Goal: Task Accomplishment & Management: Manage account settings

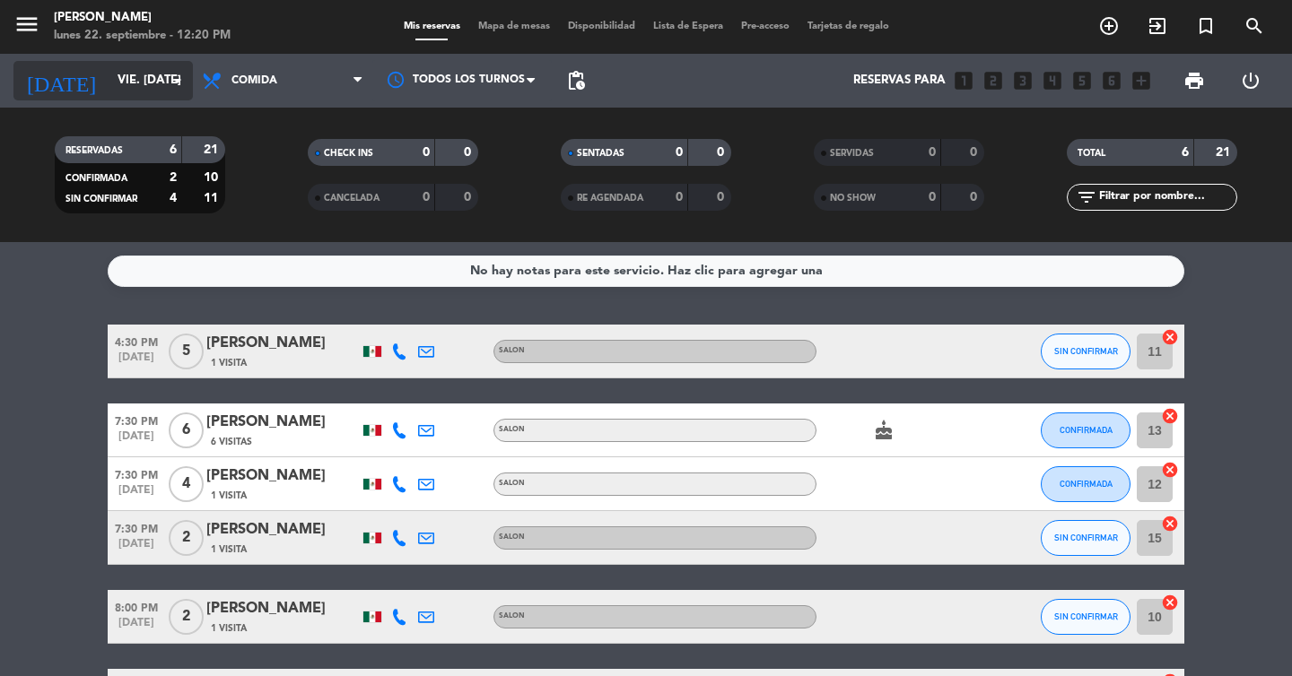
click at [109, 78] on input "vie. [DATE]" at bounding box center [188, 81] width 158 height 32
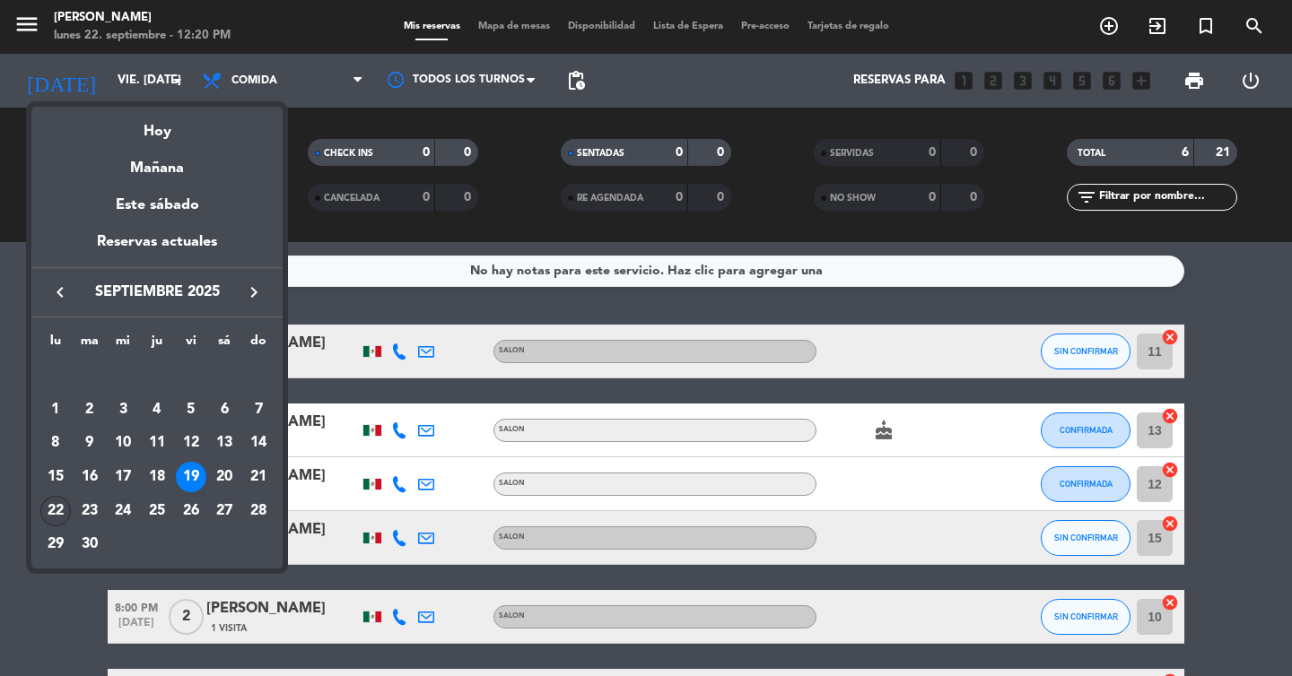
click at [60, 510] on div "22" at bounding box center [55, 511] width 31 height 31
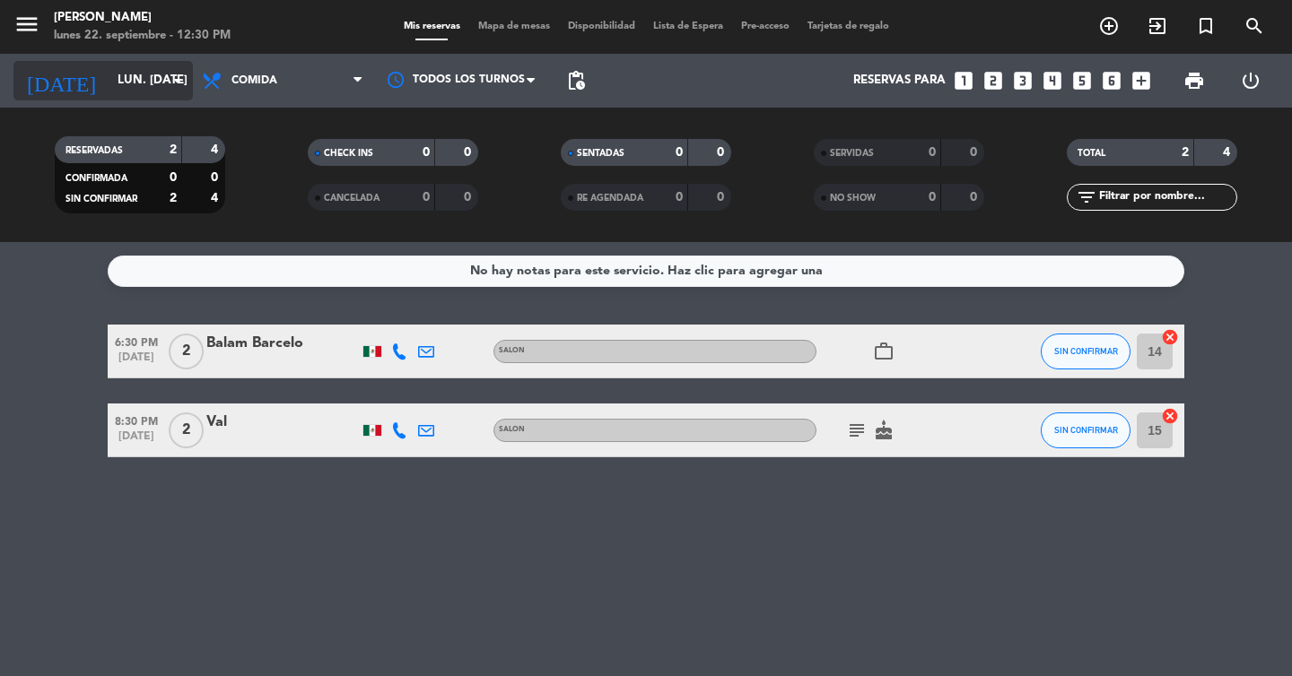
click at [109, 81] on input "lun. [DATE]" at bounding box center [188, 81] width 158 height 32
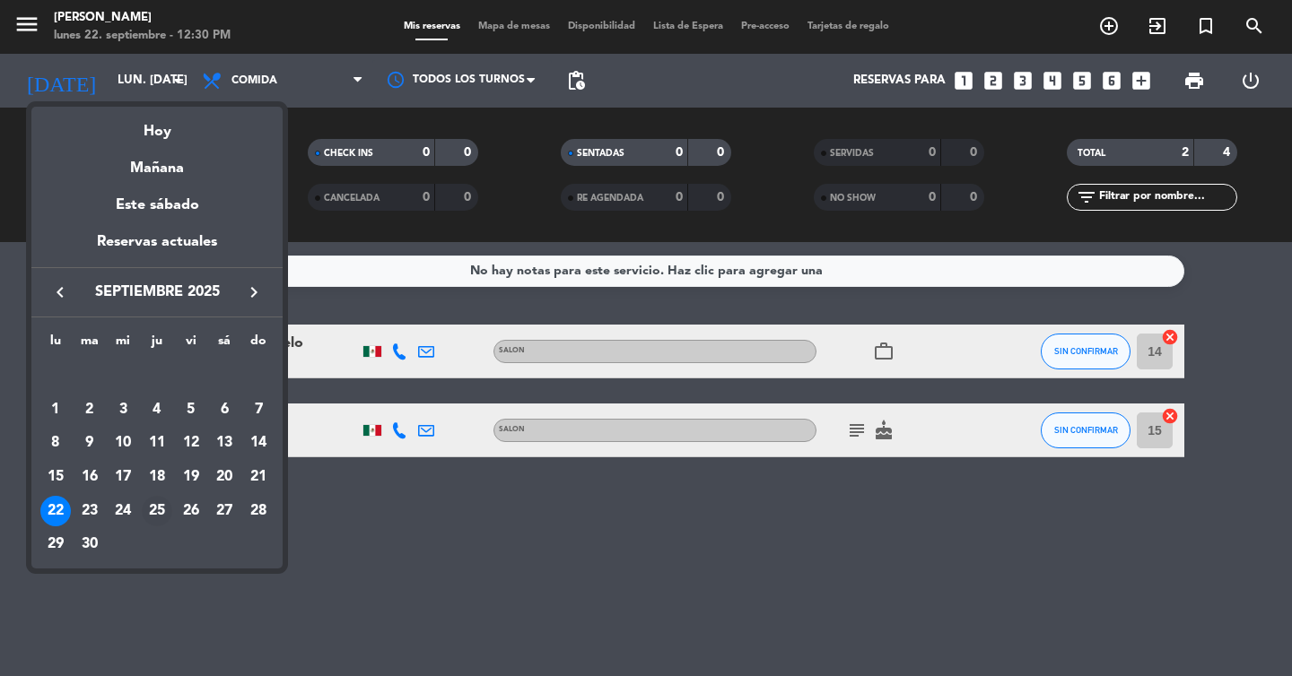
click at [154, 504] on div "25" at bounding box center [157, 511] width 31 height 31
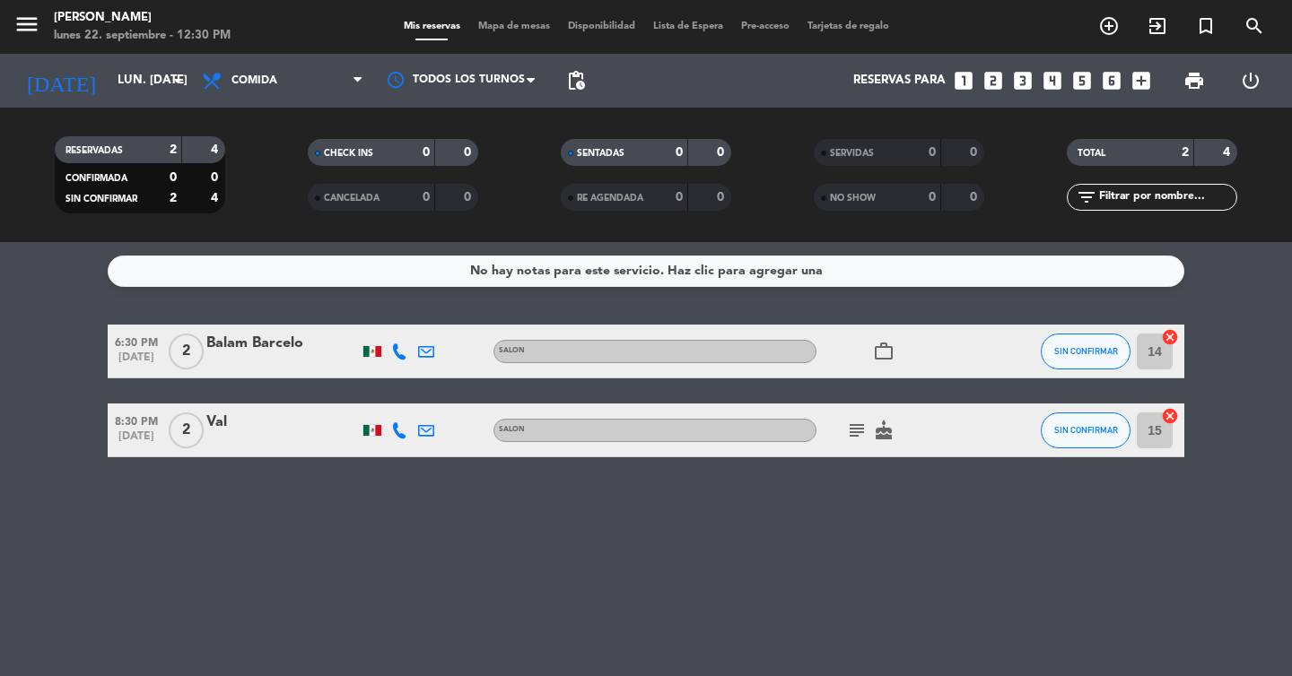
type input "[DEMOGRAPHIC_DATA] [DATE]"
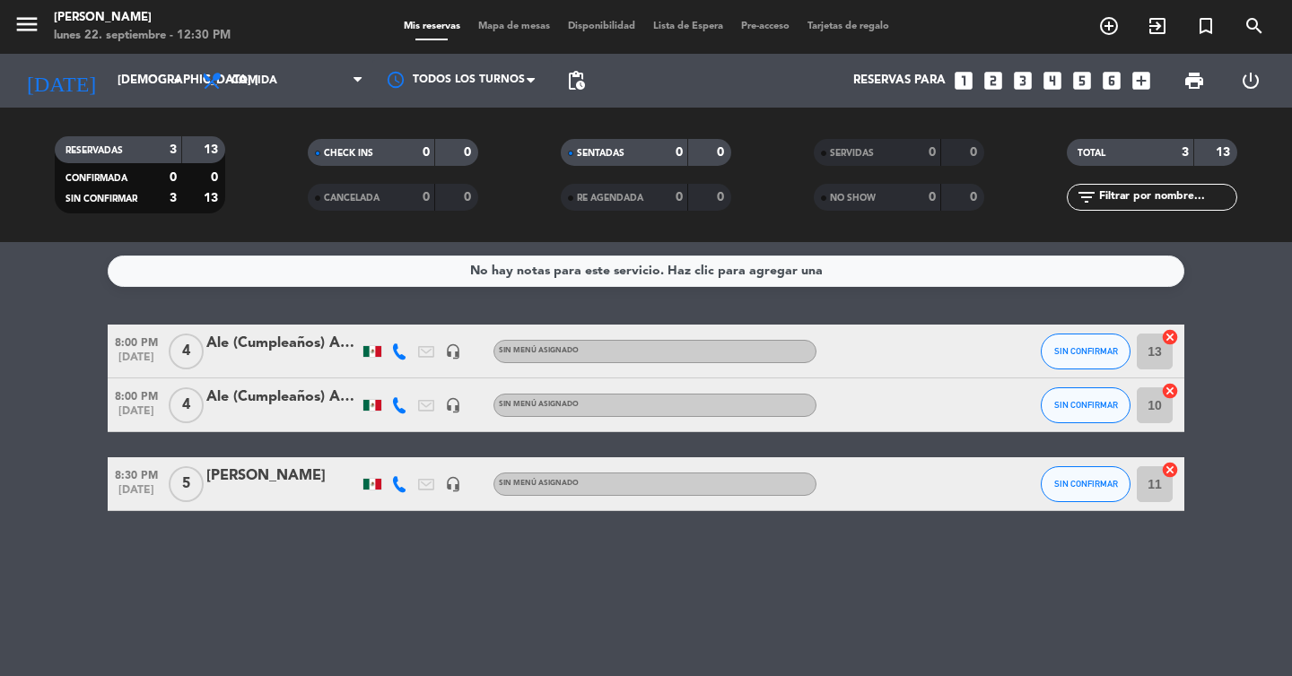
click at [489, 22] on span "Mapa de mesas" at bounding box center [514, 27] width 90 height 10
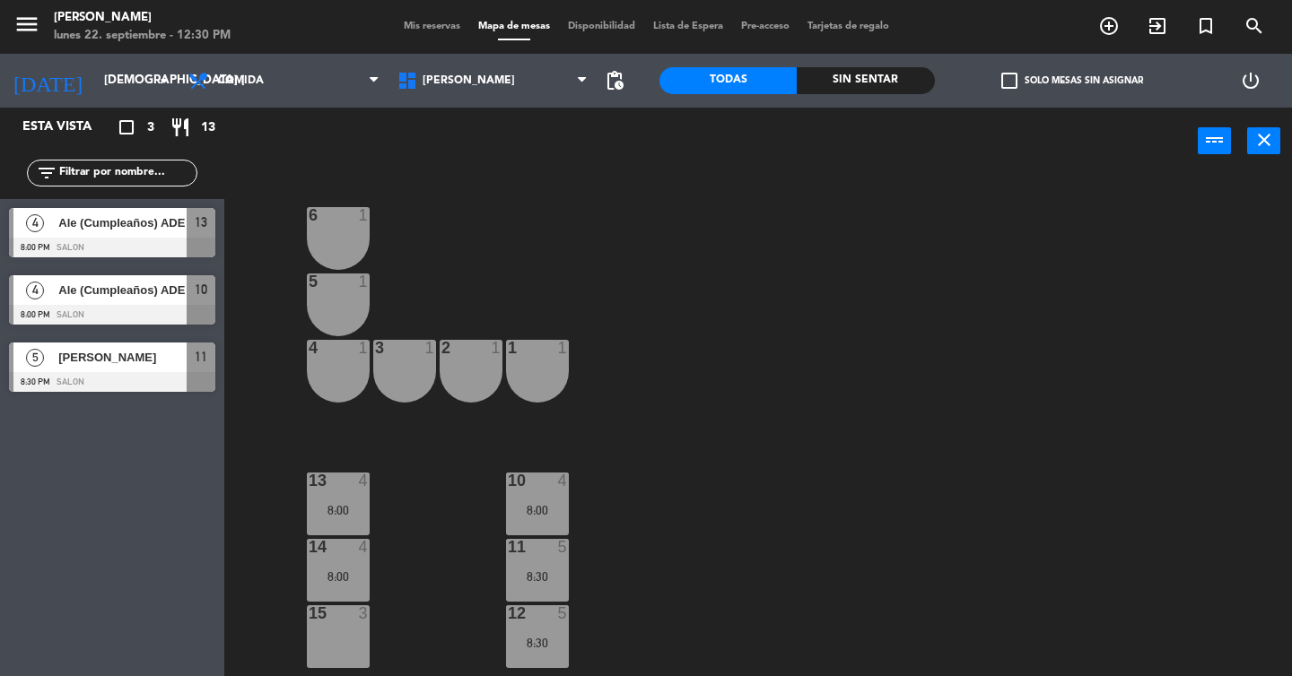
click at [579, 27] on span "Disponibilidad" at bounding box center [601, 27] width 85 height 10
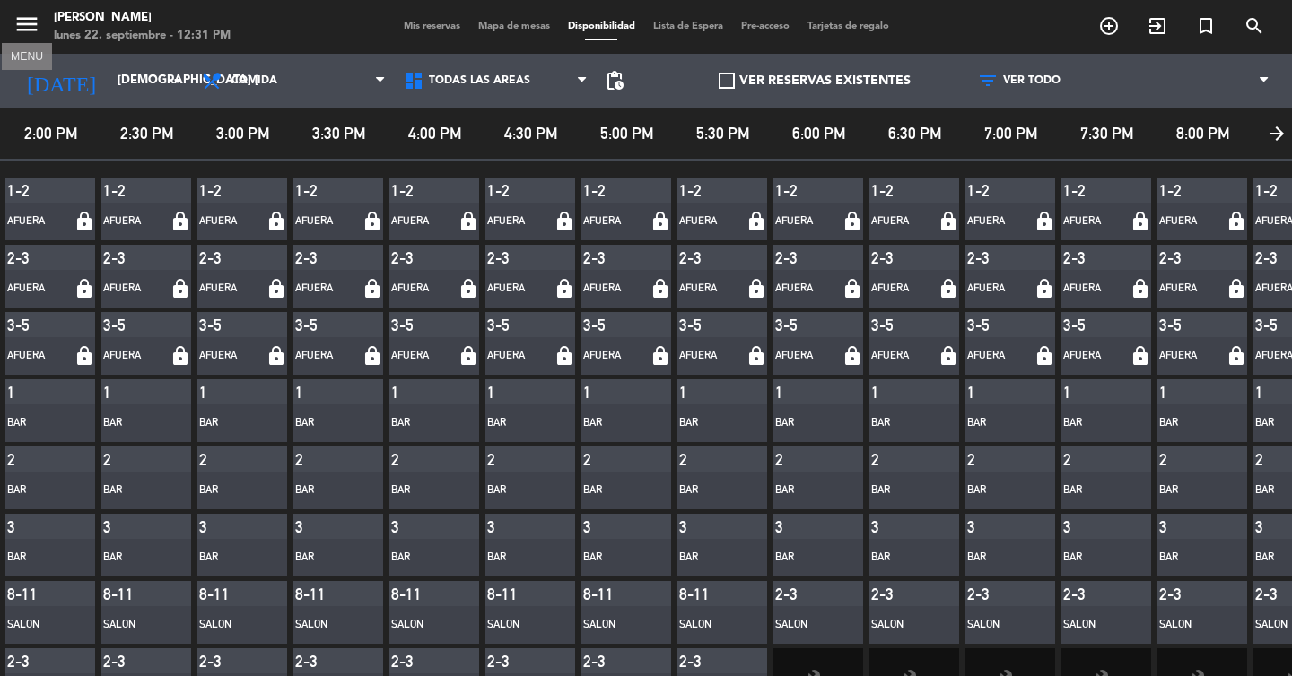
click at [25, 30] on icon "menu" at bounding box center [26, 24] width 27 height 27
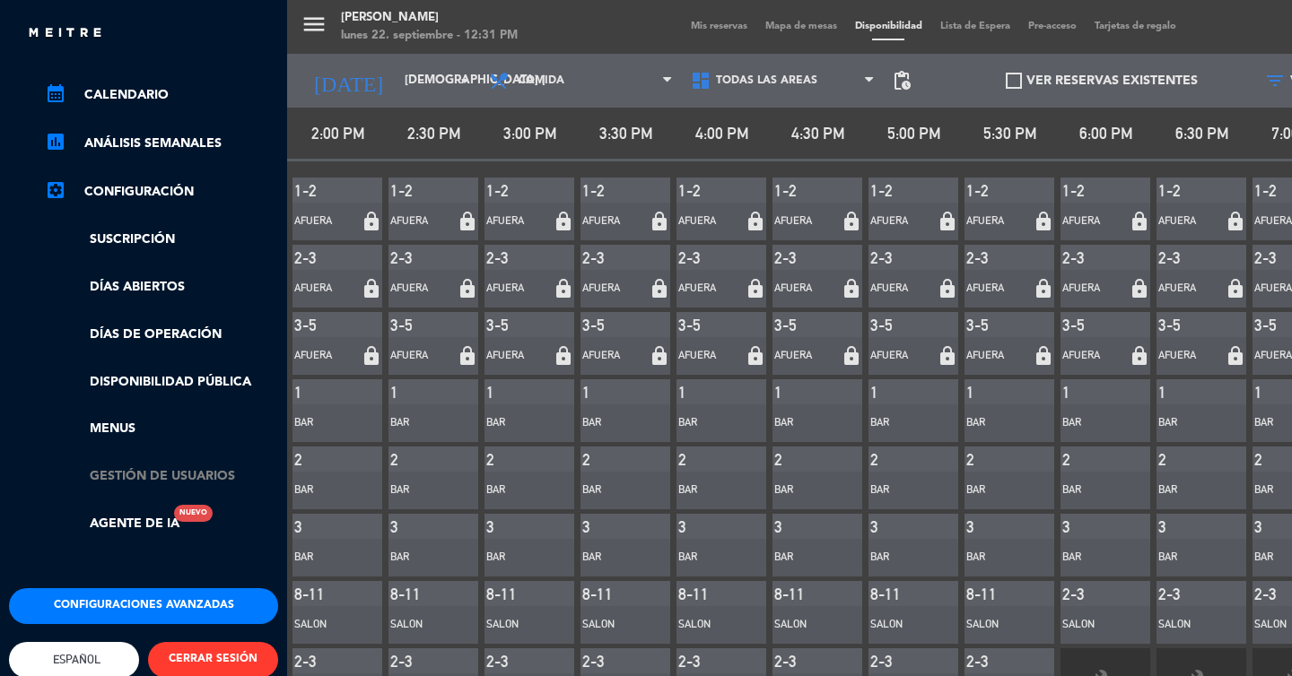
scroll to position [248, 0]
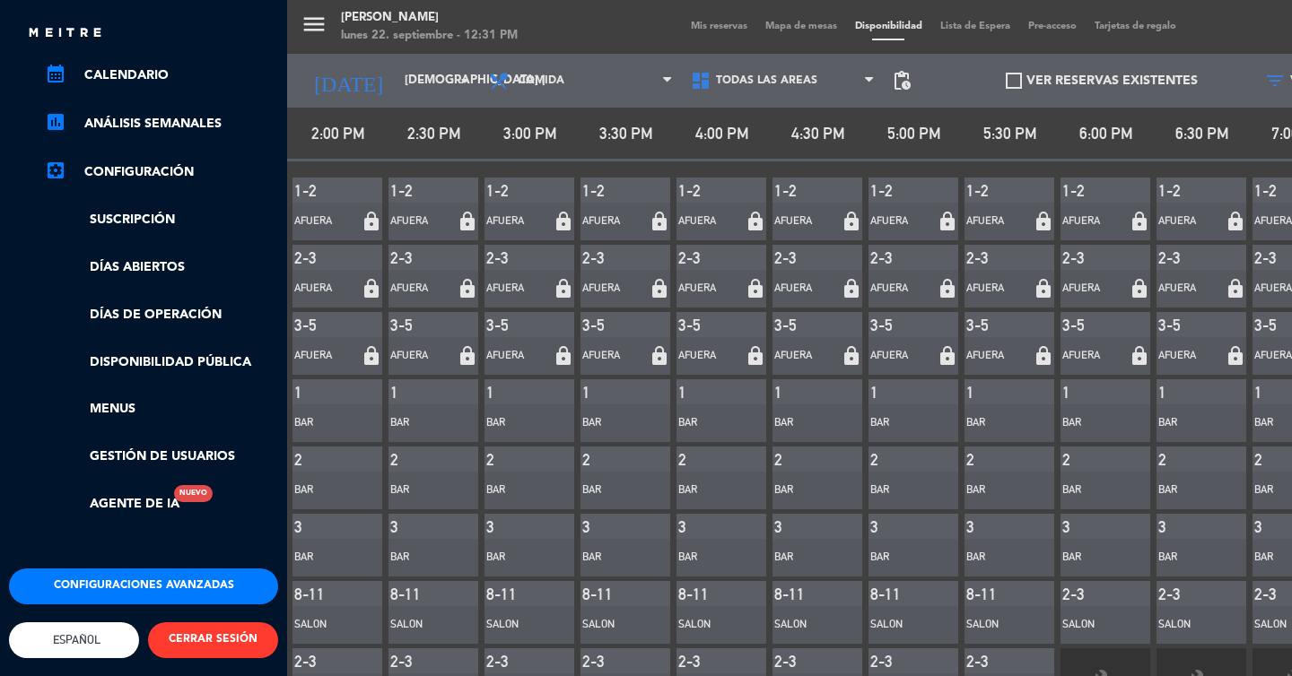
click at [78, 569] on button "Configuraciones avanzadas" at bounding box center [143, 587] width 269 height 36
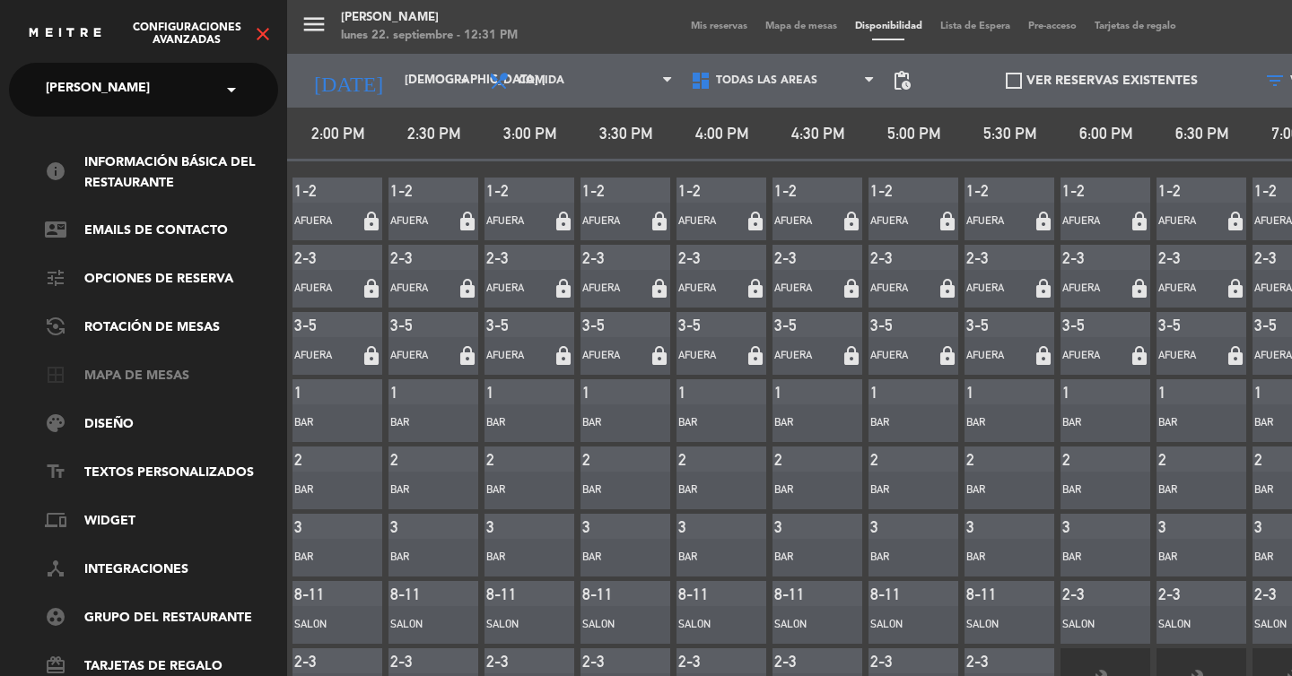
click at [176, 371] on link "border_all Mapa de mesas" at bounding box center [161, 377] width 233 height 22
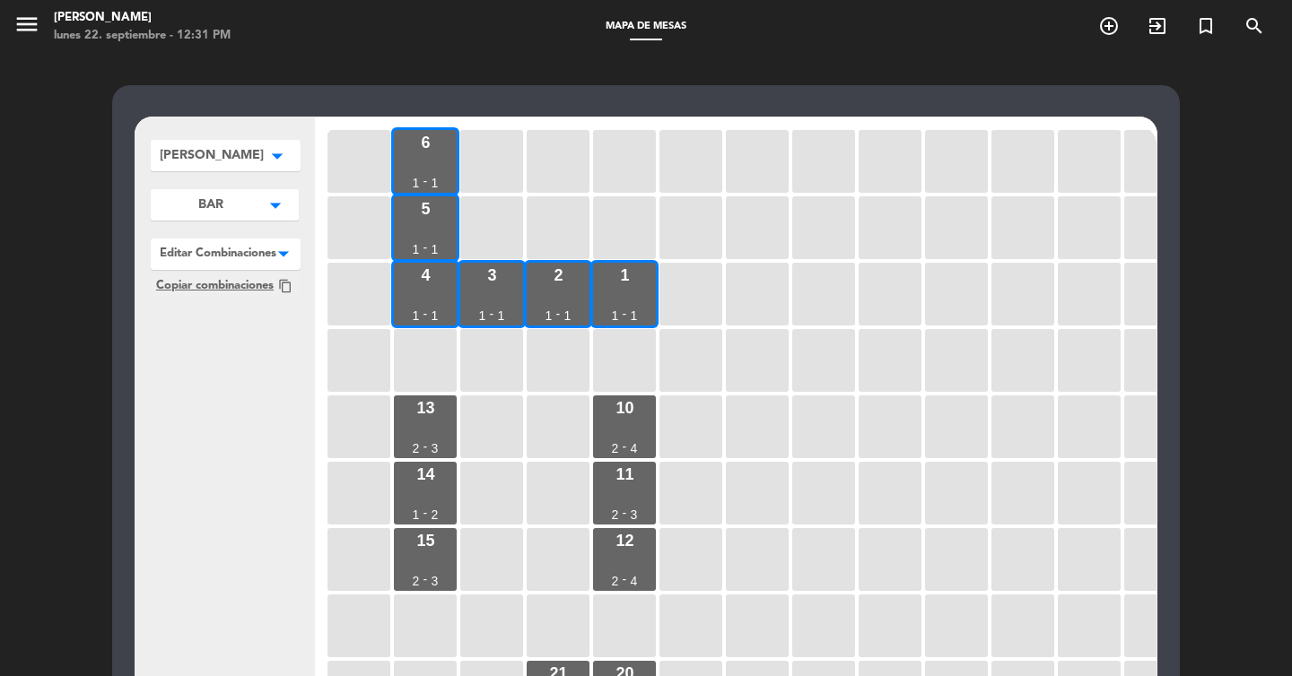
scroll to position [116, 0]
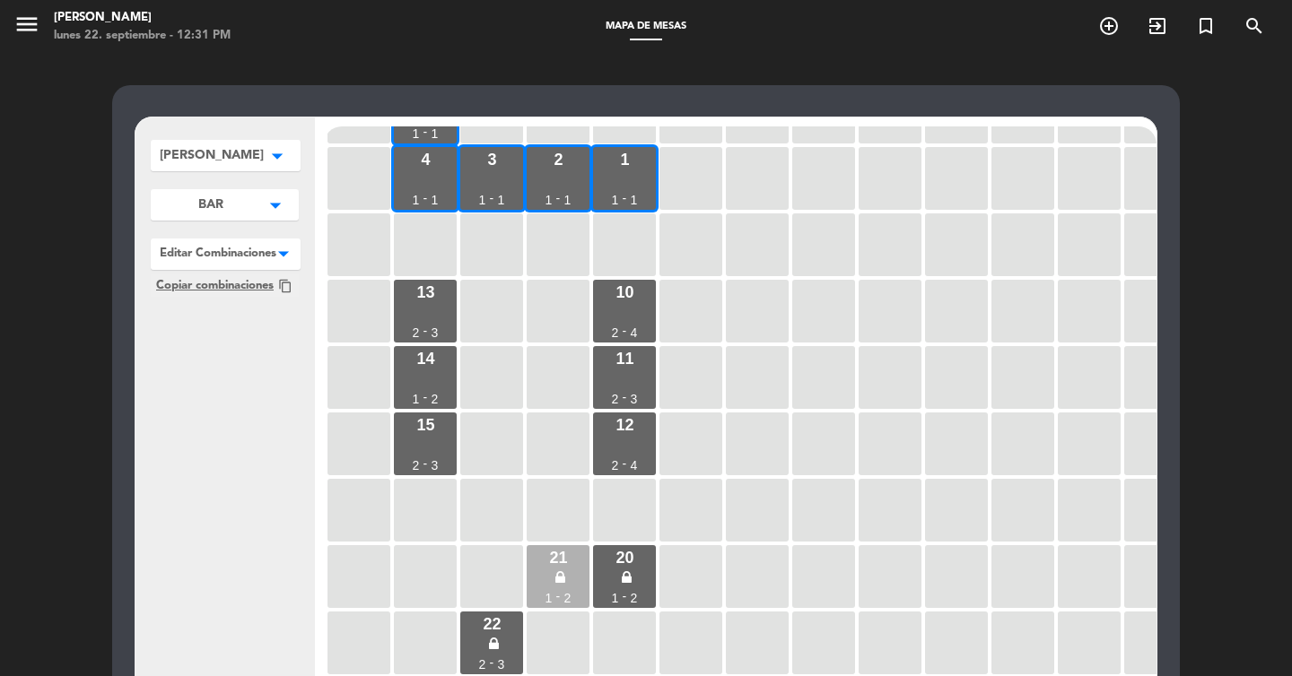
click at [561, 576] on icon at bounding box center [560, 578] width 10 height 15
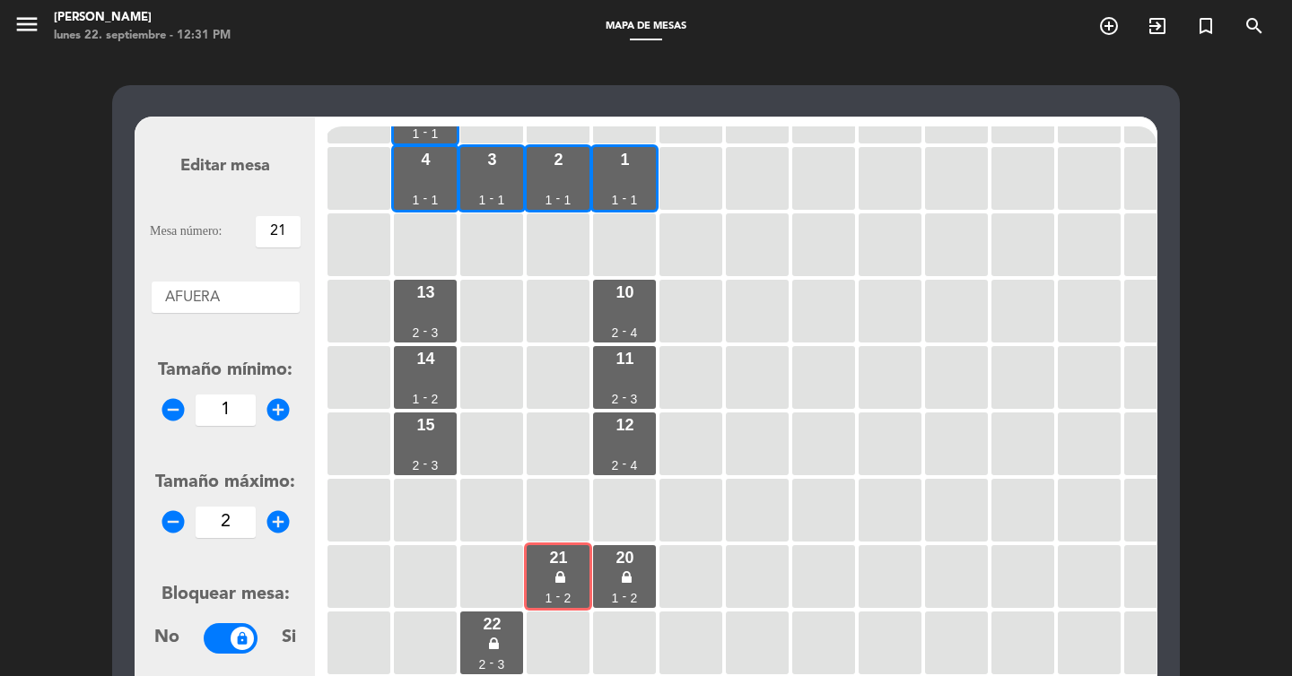
scroll to position [83, 0]
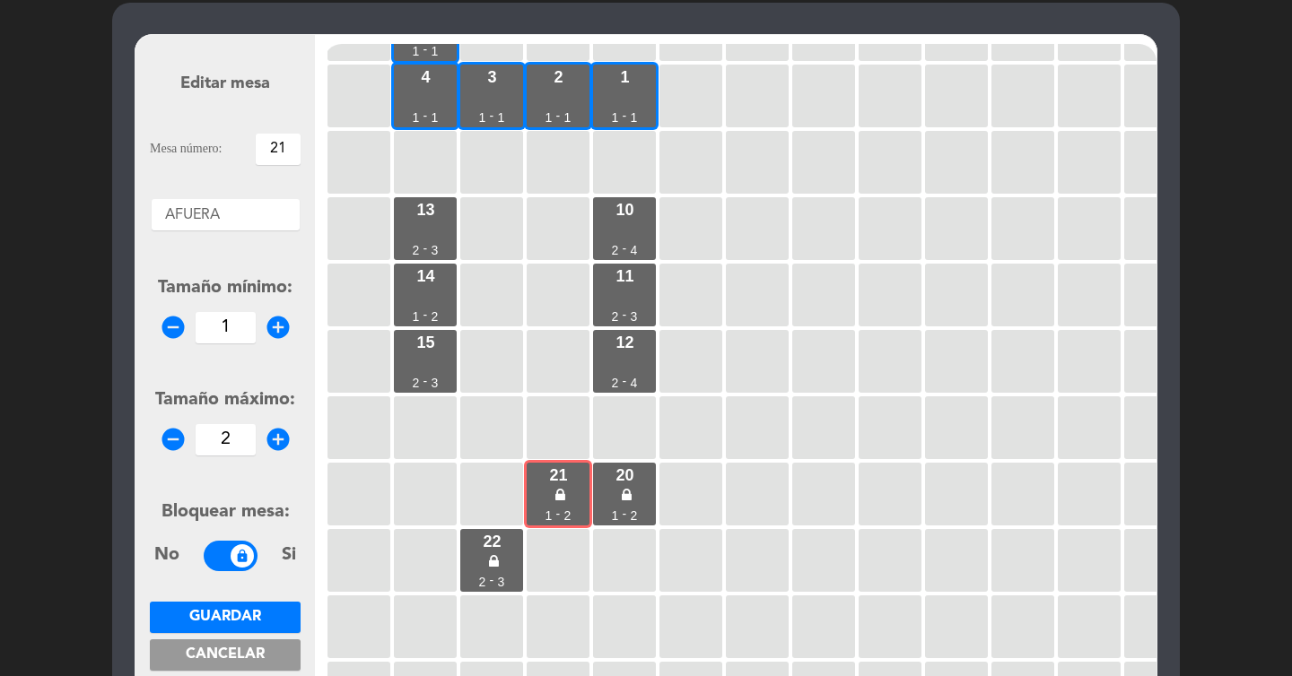
click at [233, 558] on span at bounding box center [231, 556] width 54 height 31
click at [274, 434] on icon "add_circle" at bounding box center [278, 439] width 27 height 27
click at [279, 435] on icon "add_circle" at bounding box center [278, 439] width 27 height 27
type input "4"
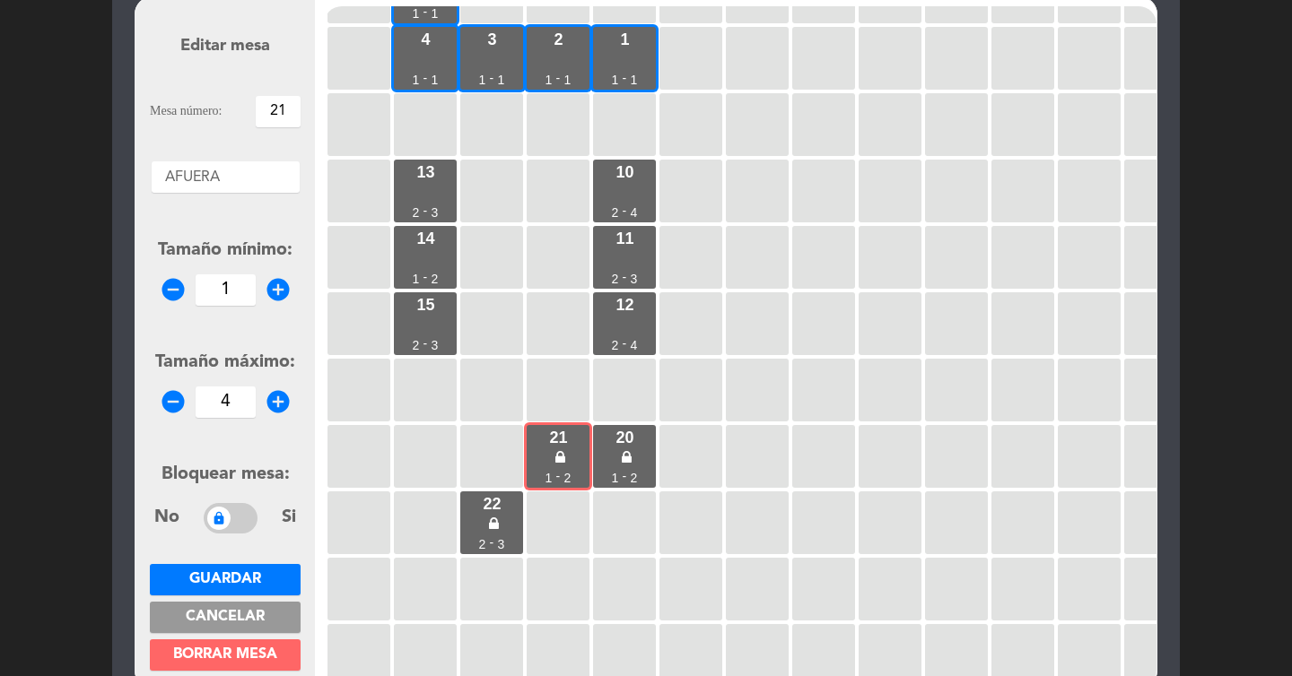
scroll to position [127, 0]
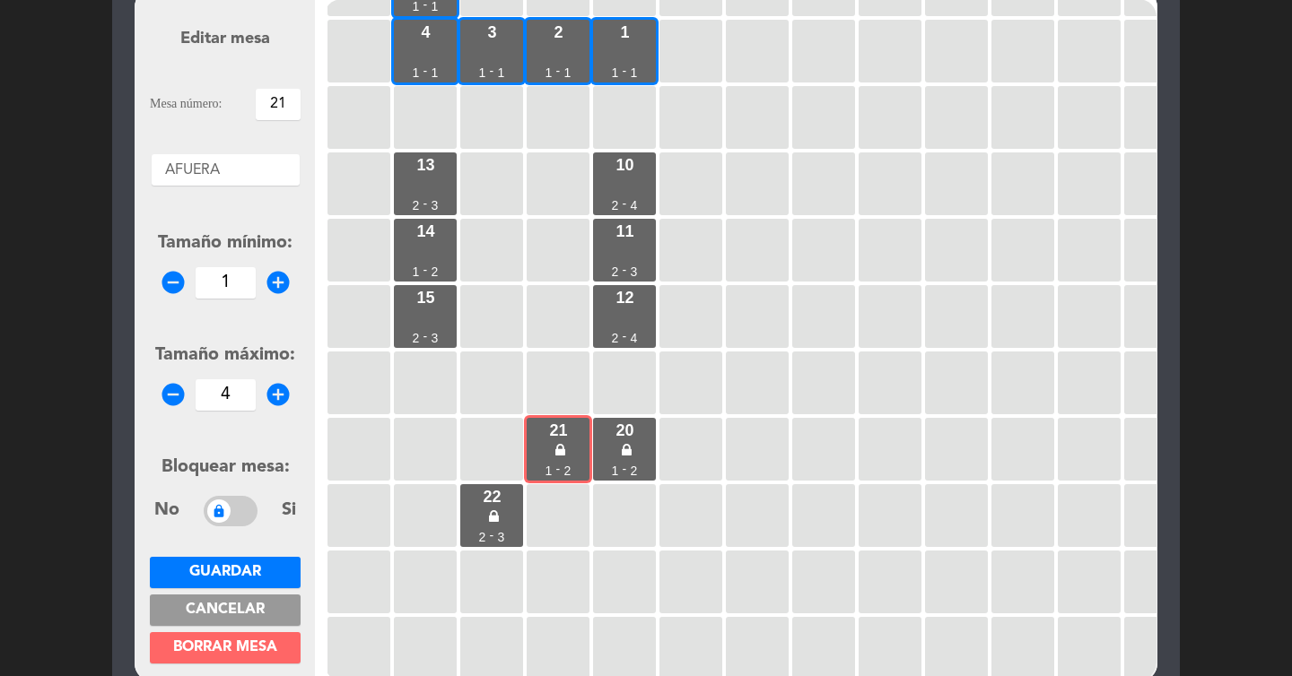
click at [250, 565] on span "Guardar" at bounding box center [225, 572] width 72 height 14
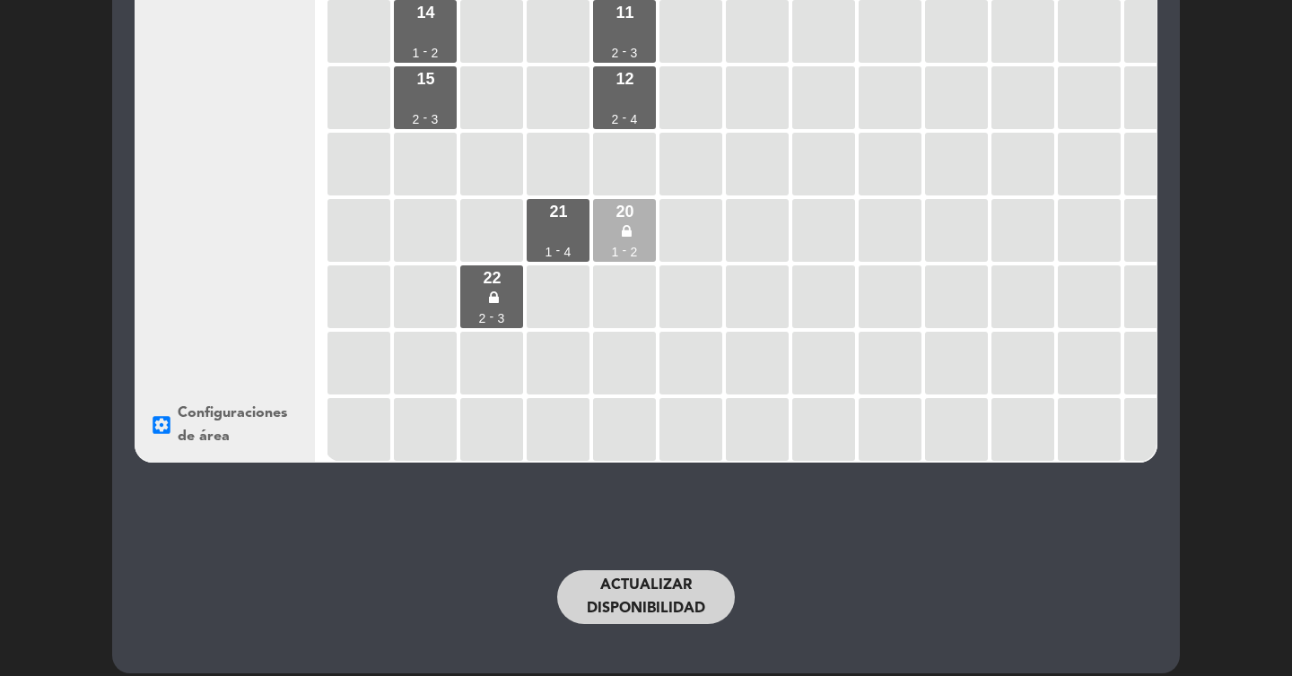
click at [644, 236] on div "20 1 - 2" at bounding box center [624, 230] width 63 height 63
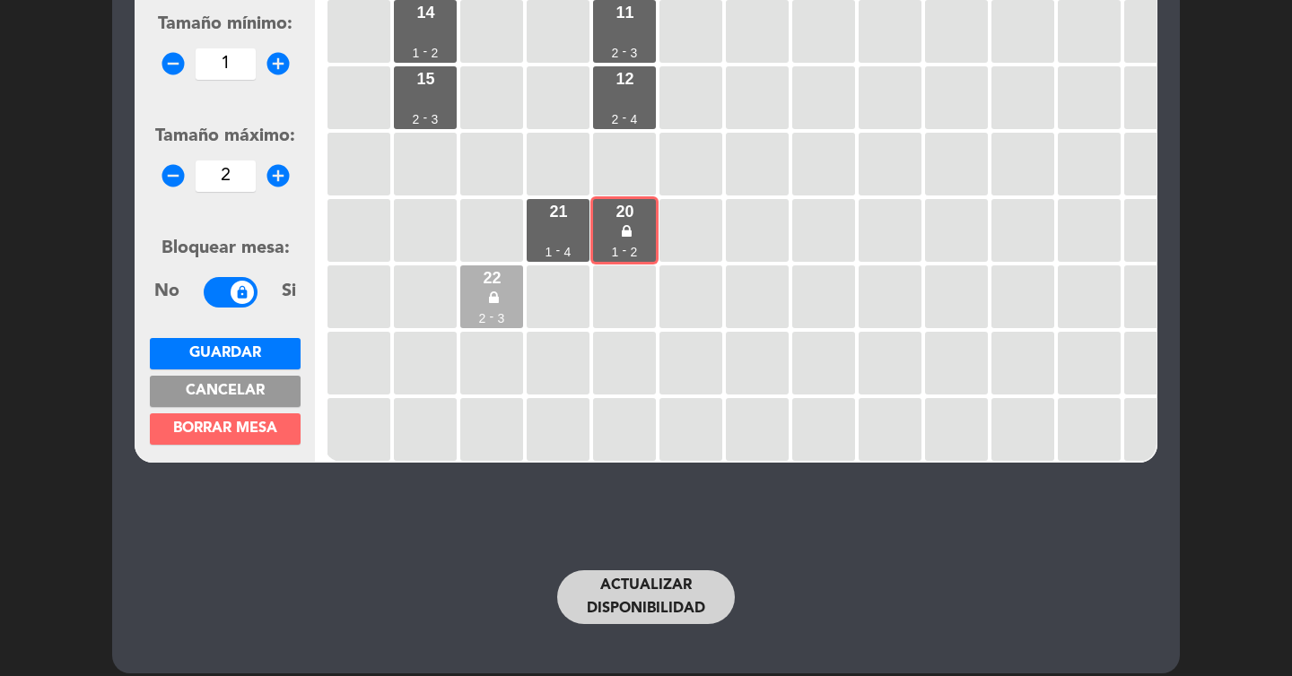
click at [470, 320] on div "22 2 - 3" at bounding box center [491, 297] width 63 height 63
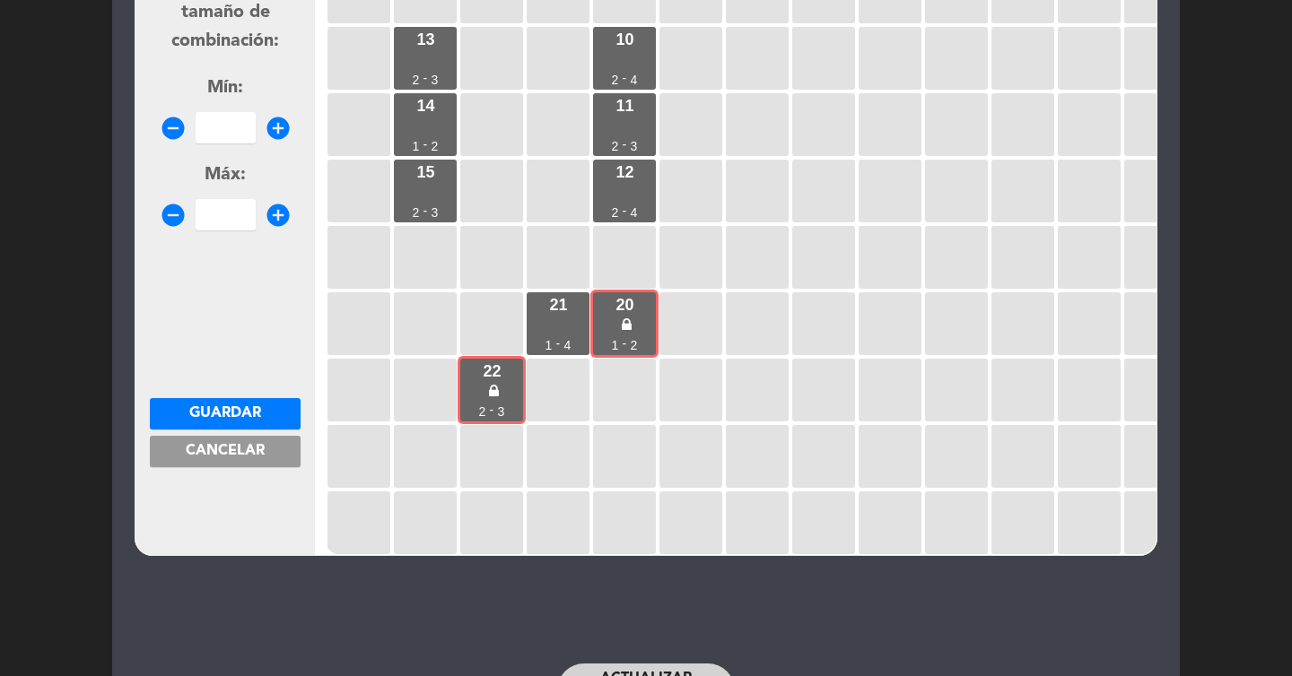
scroll to position [252, 0]
click at [577, 317] on div "21 1 - 4" at bounding box center [558, 324] width 63 height 63
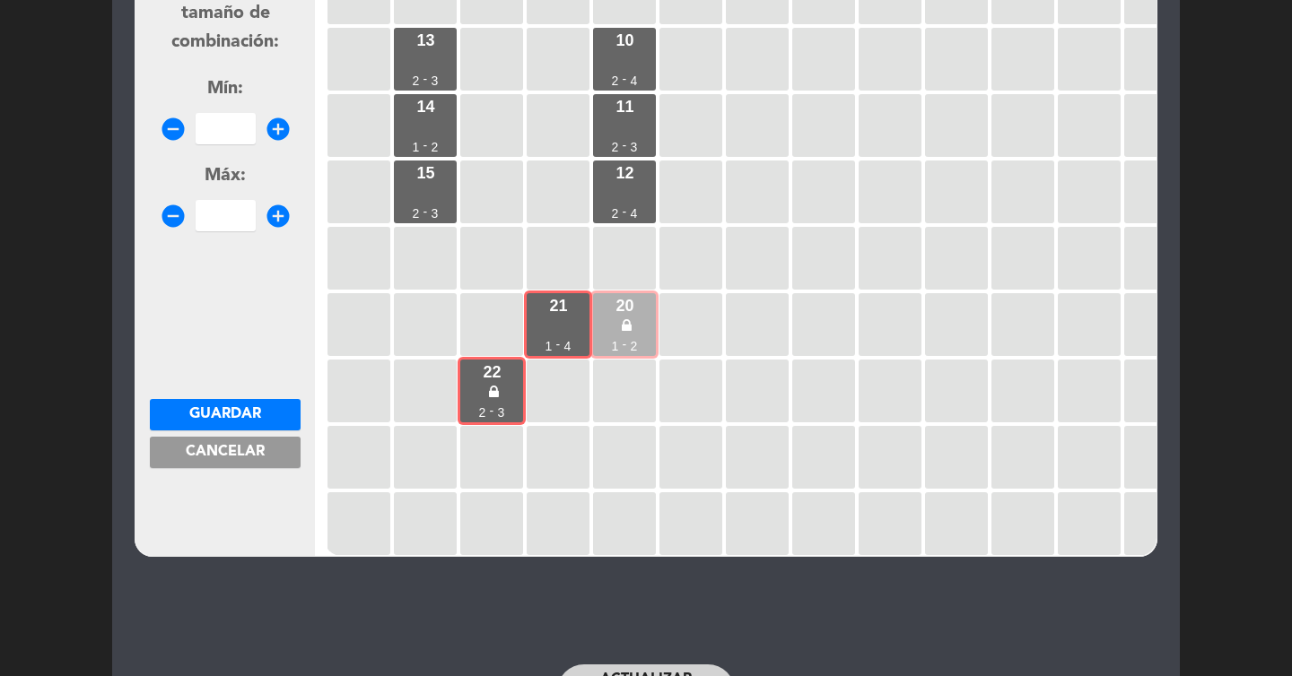
click at [615, 311] on div "20" at bounding box center [624, 306] width 18 height 16
click at [570, 311] on div "21 1 - 4" at bounding box center [558, 324] width 63 height 63
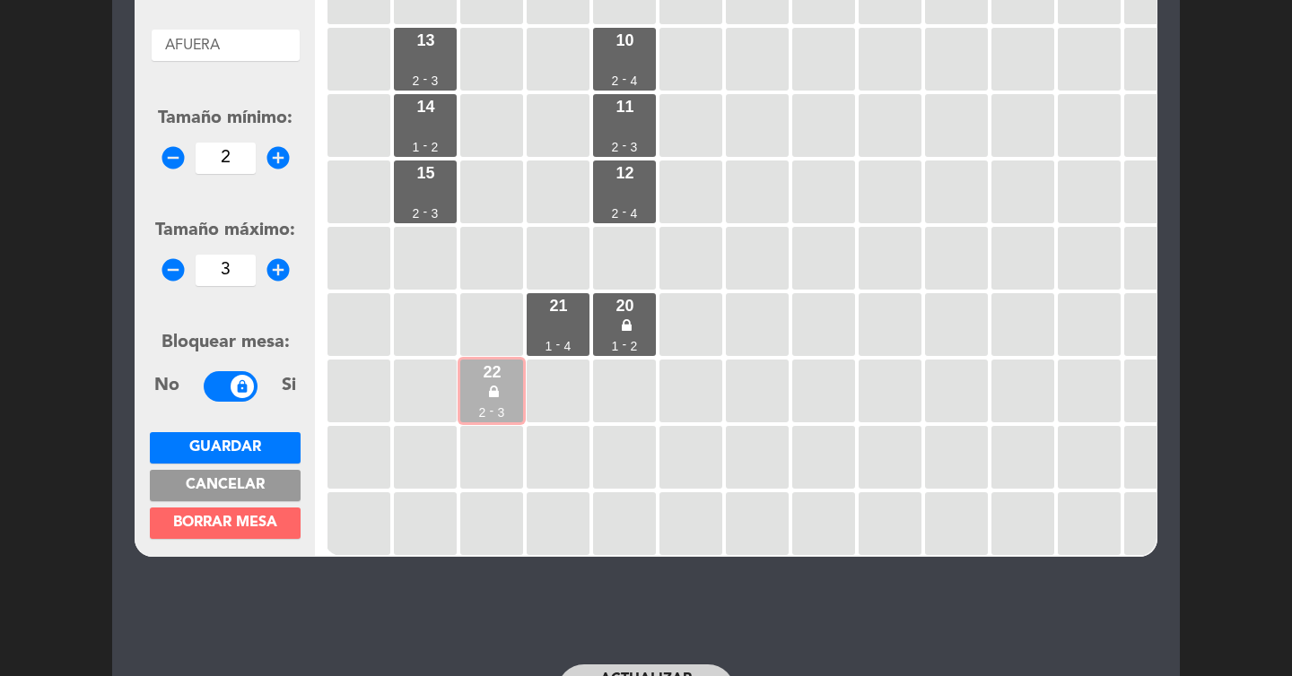
click at [480, 391] on div "22 2 - 3" at bounding box center [491, 391] width 63 height 63
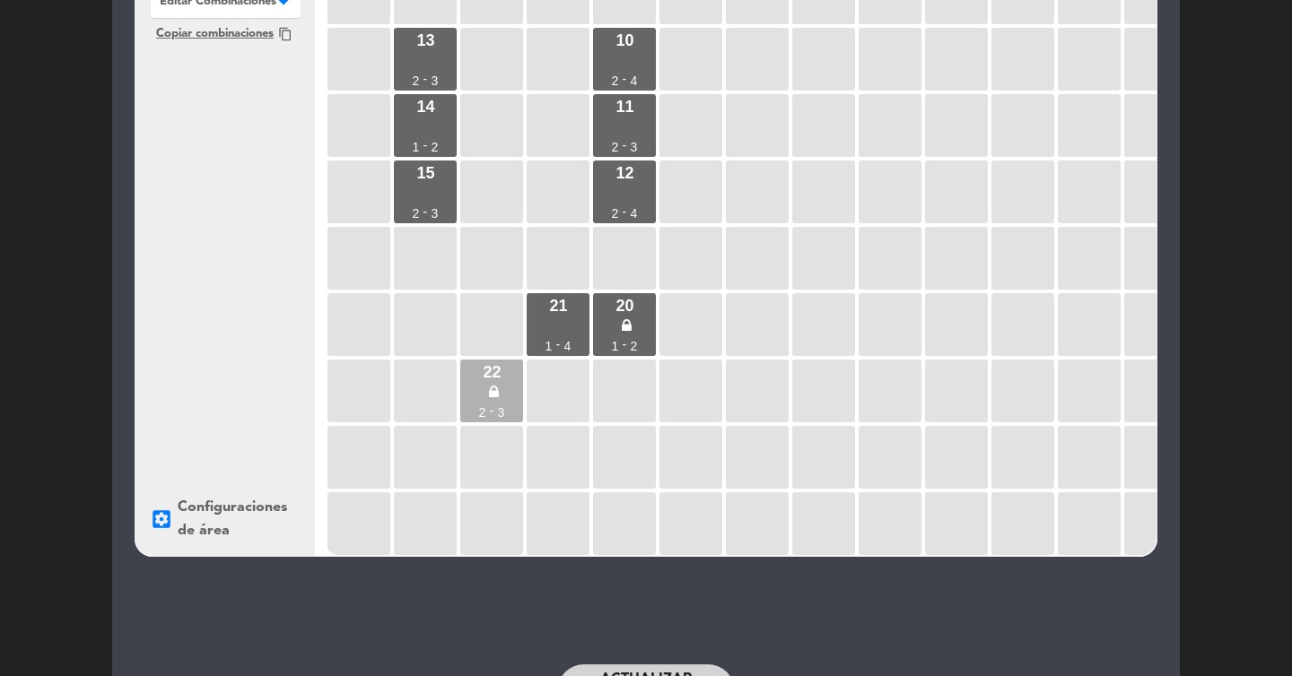
click at [480, 391] on div "22 2 - 3" at bounding box center [491, 391] width 63 height 63
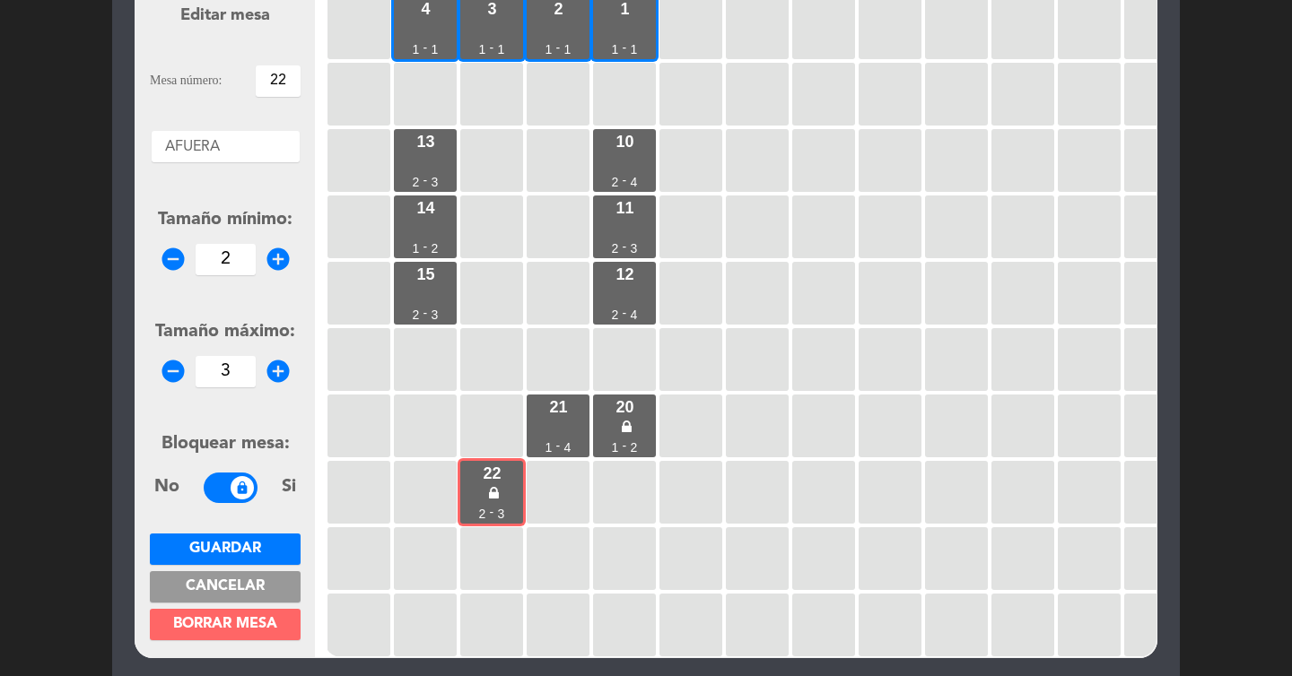
scroll to position [136, 0]
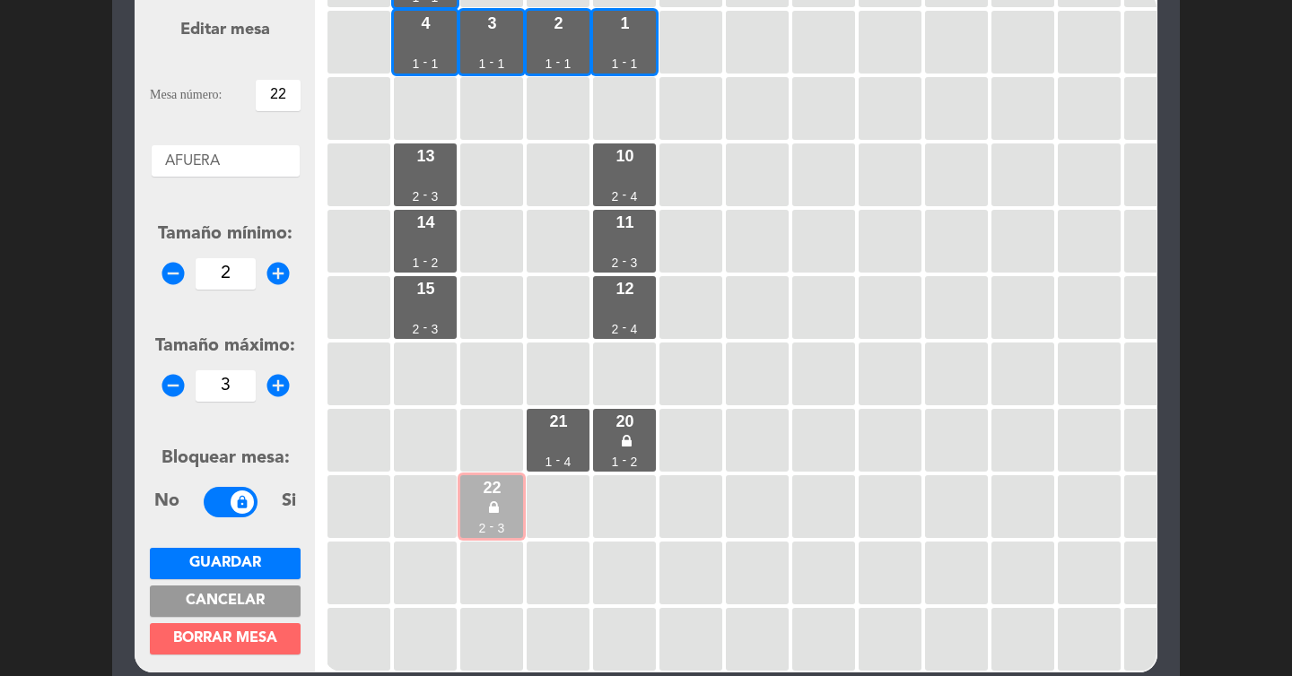
click at [510, 511] on div "22 2 - 3" at bounding box center [491, 506] width 63 height 63
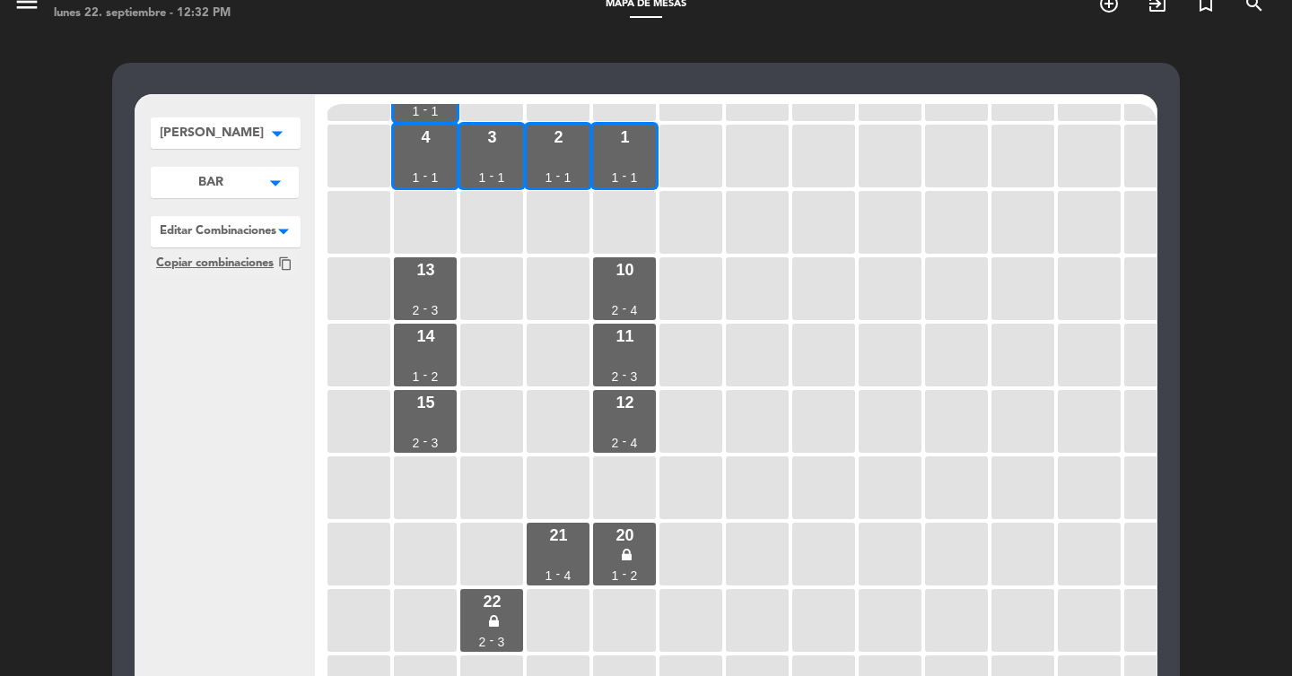
scroll to position [0, 0]
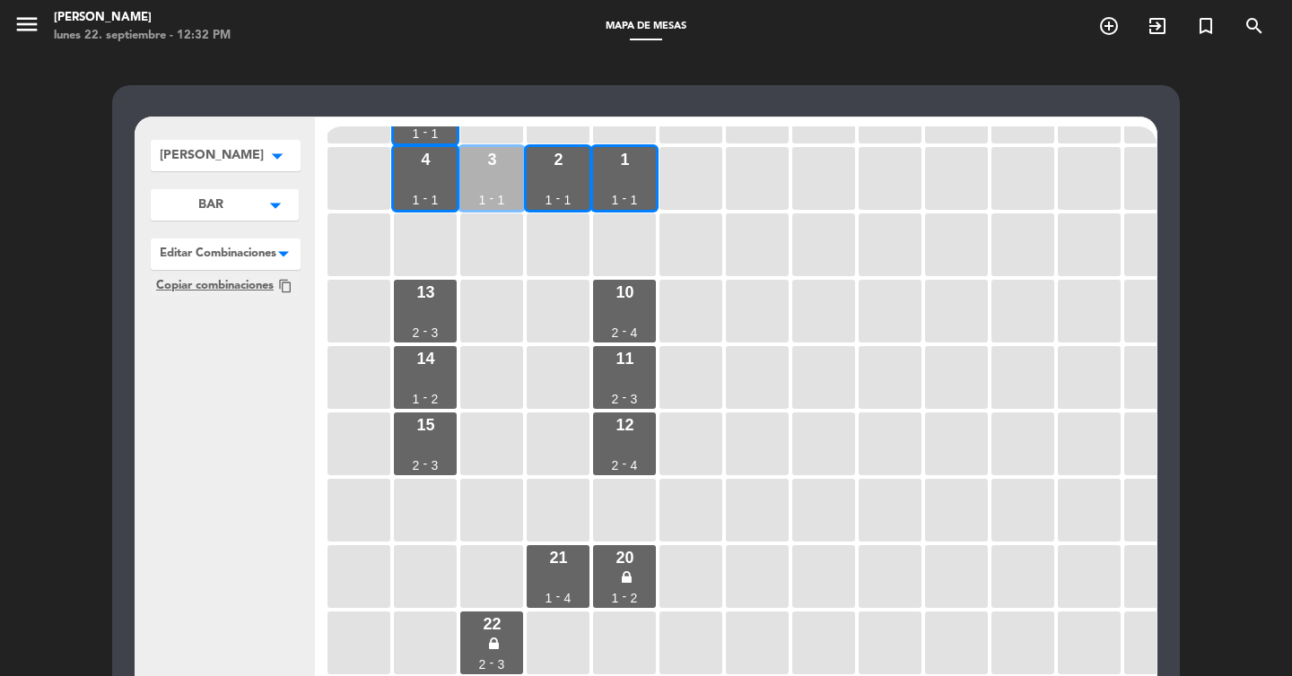
click at [478, 208] on div "3 1 - 1" at bounding box center [491, 178] width 63 height 63
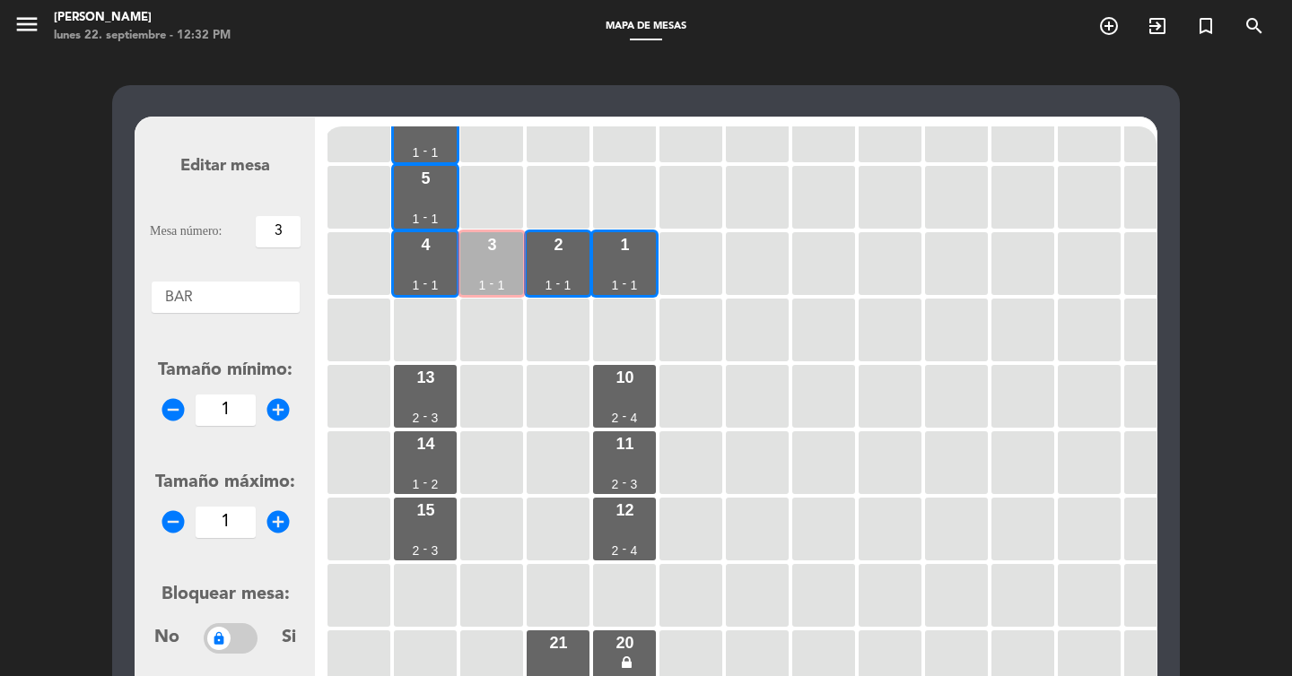
scroll to position [22, 0]
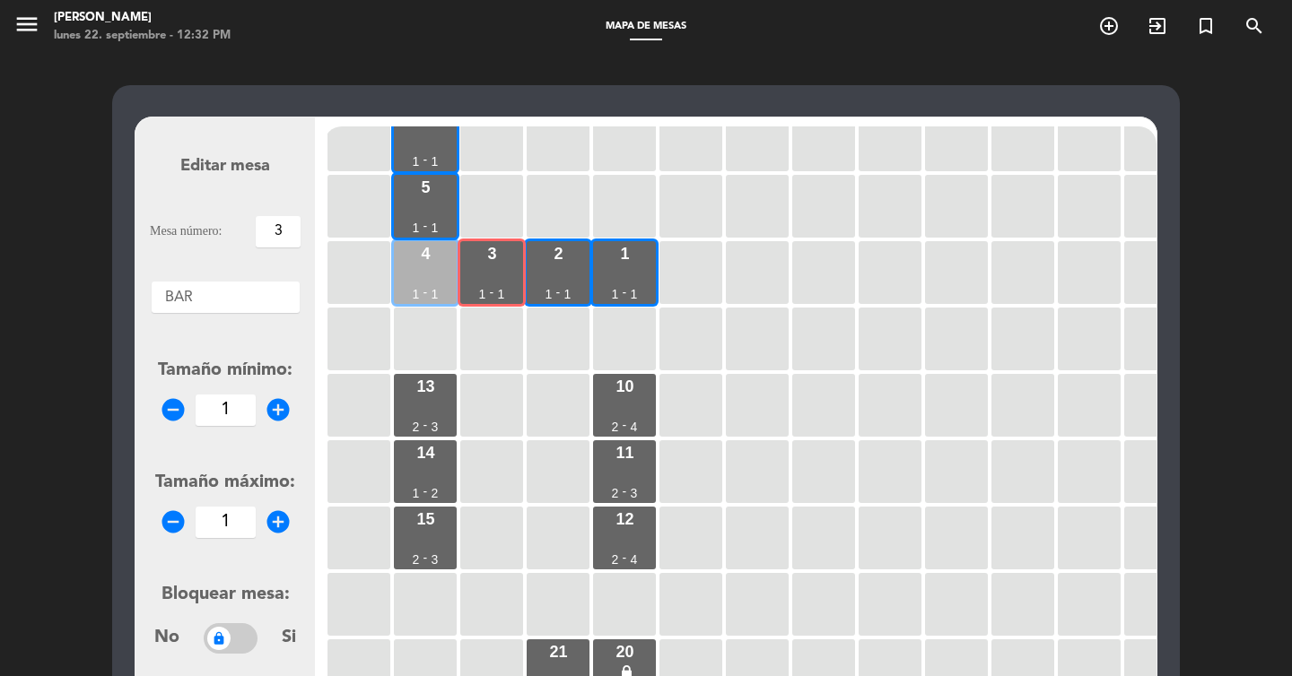
click at [428, 268] on div "4 1 - 1" at bounding box center [425, 272] width 63 height 63
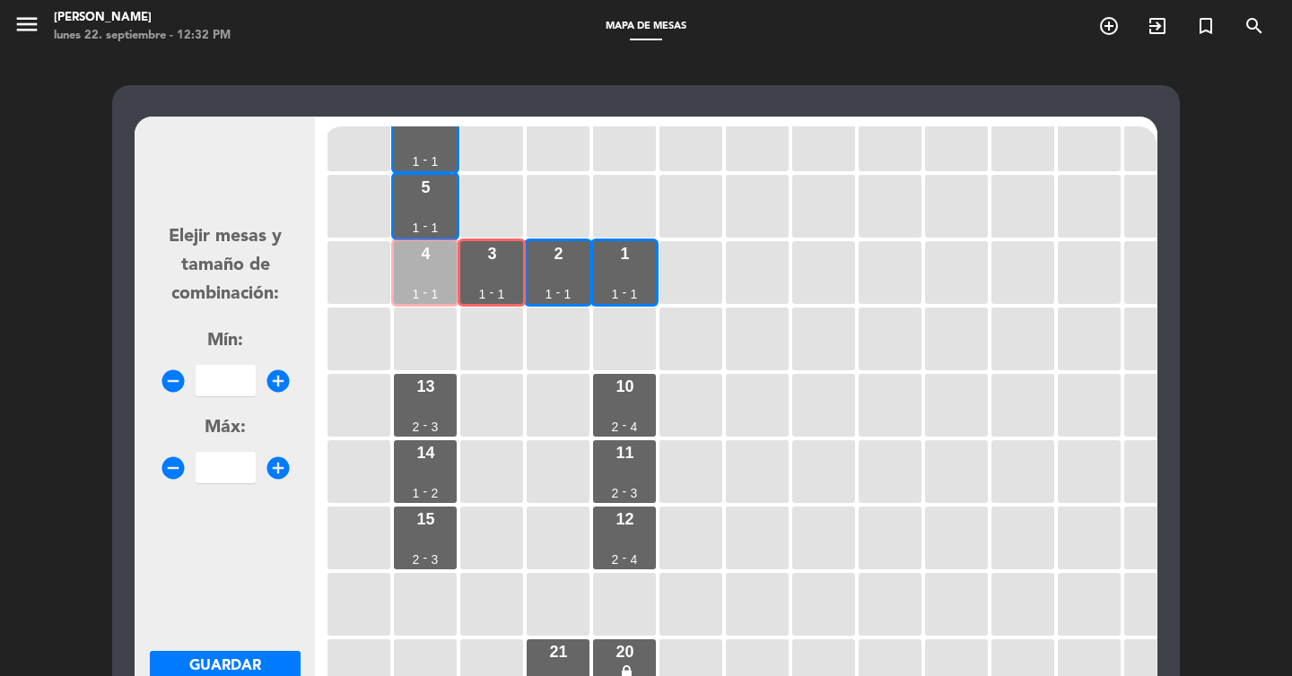
click at [428, 268] on div "4 1 - 1" at bounding box center [425, 272] width 63 height 63
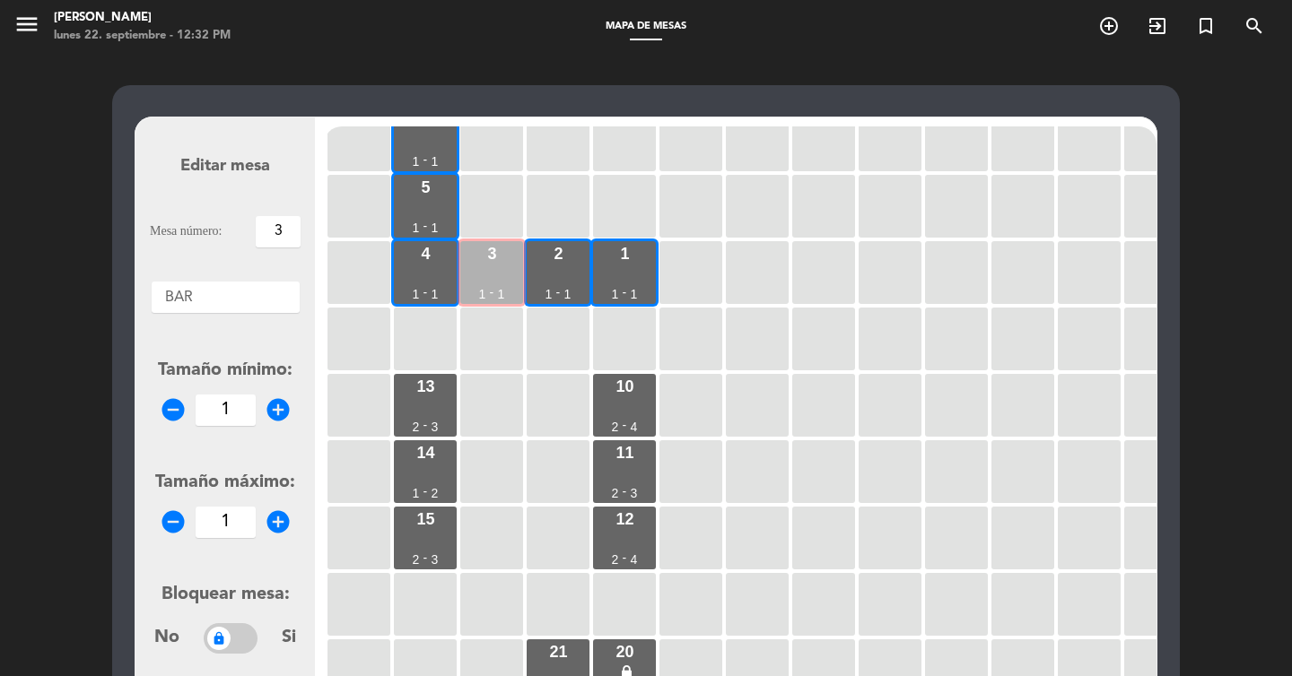
click at [503, 275] on div "3 1 - 1" at bounding box center [491, 272] width 63 height 63
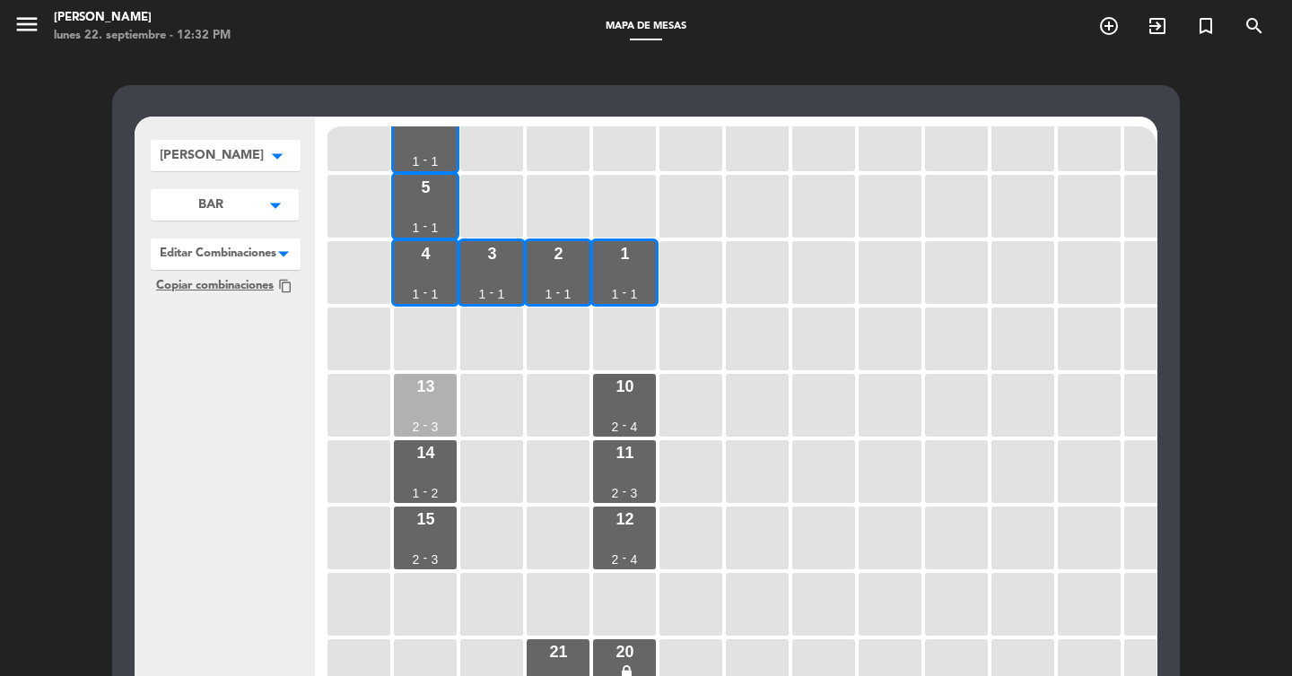
click at [416, 411] on div "13 2 - 3" at bounding box center [425, 405] width 63 height 63
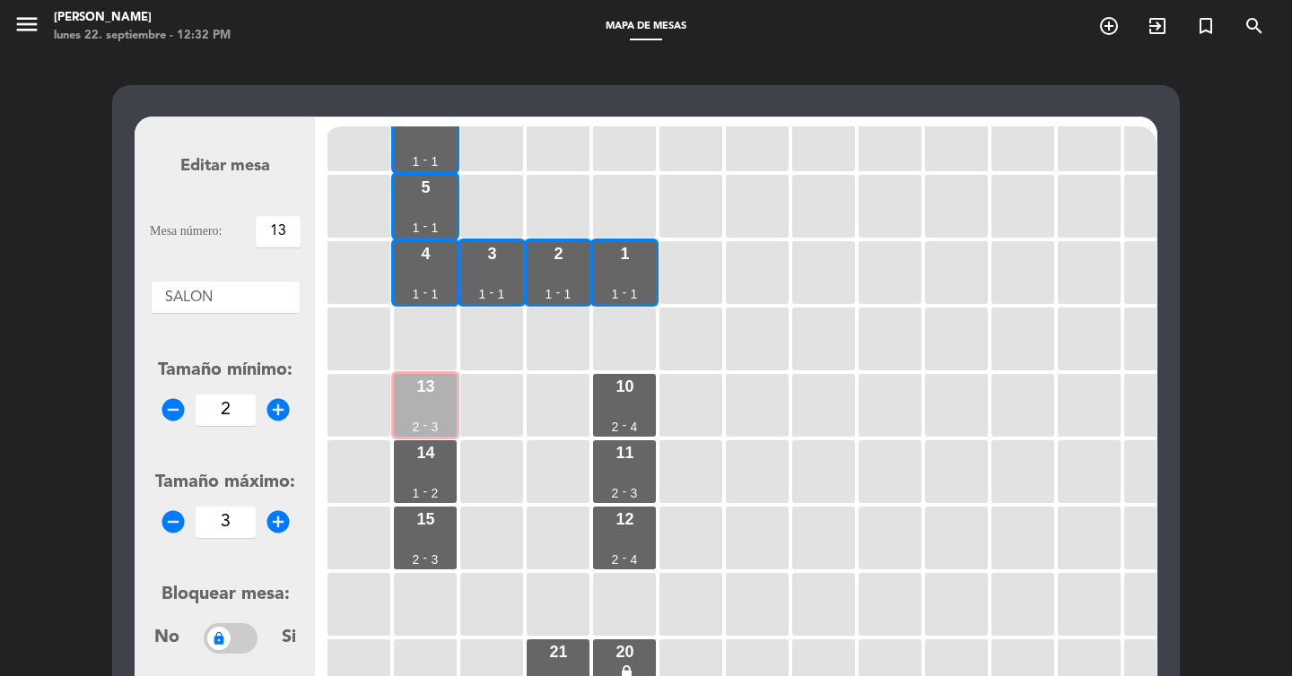
click at [416, 411] on div "13 2 - 3" at bounding box center [425, 405] width 63 height 63
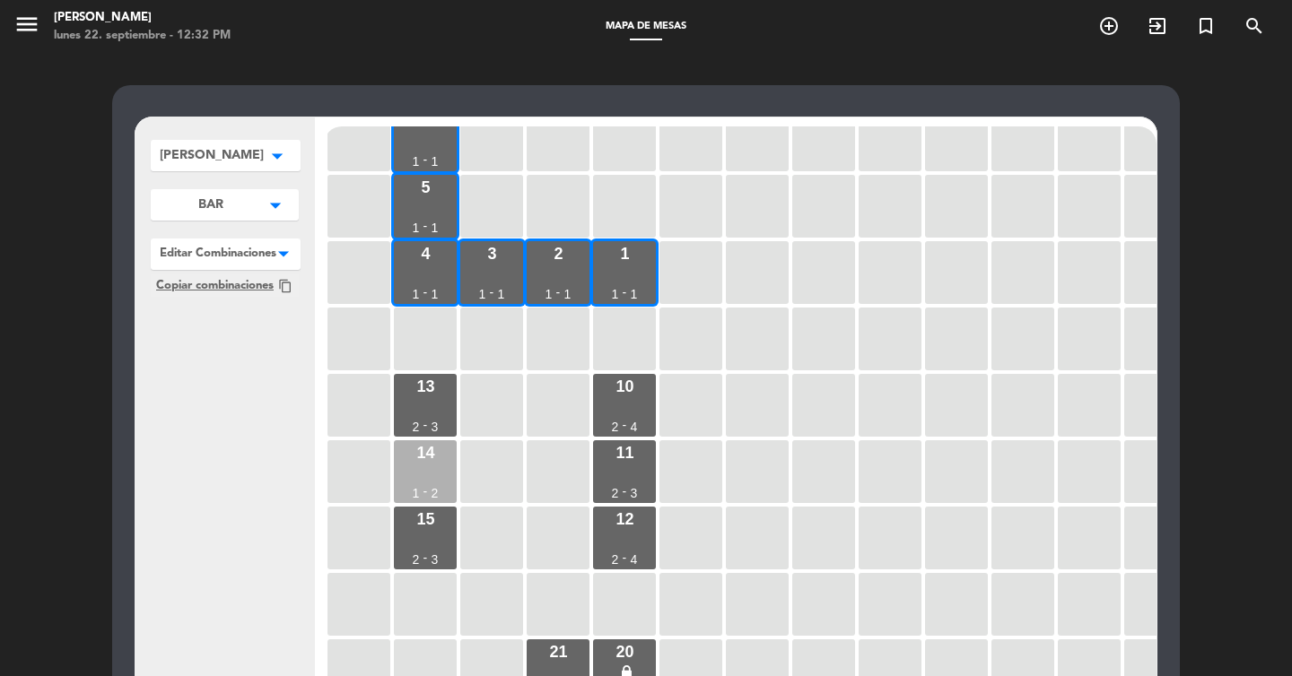
click at [414, 480] on div "14 1 - 2" at bounding box center [425, 472] width 63 height 63
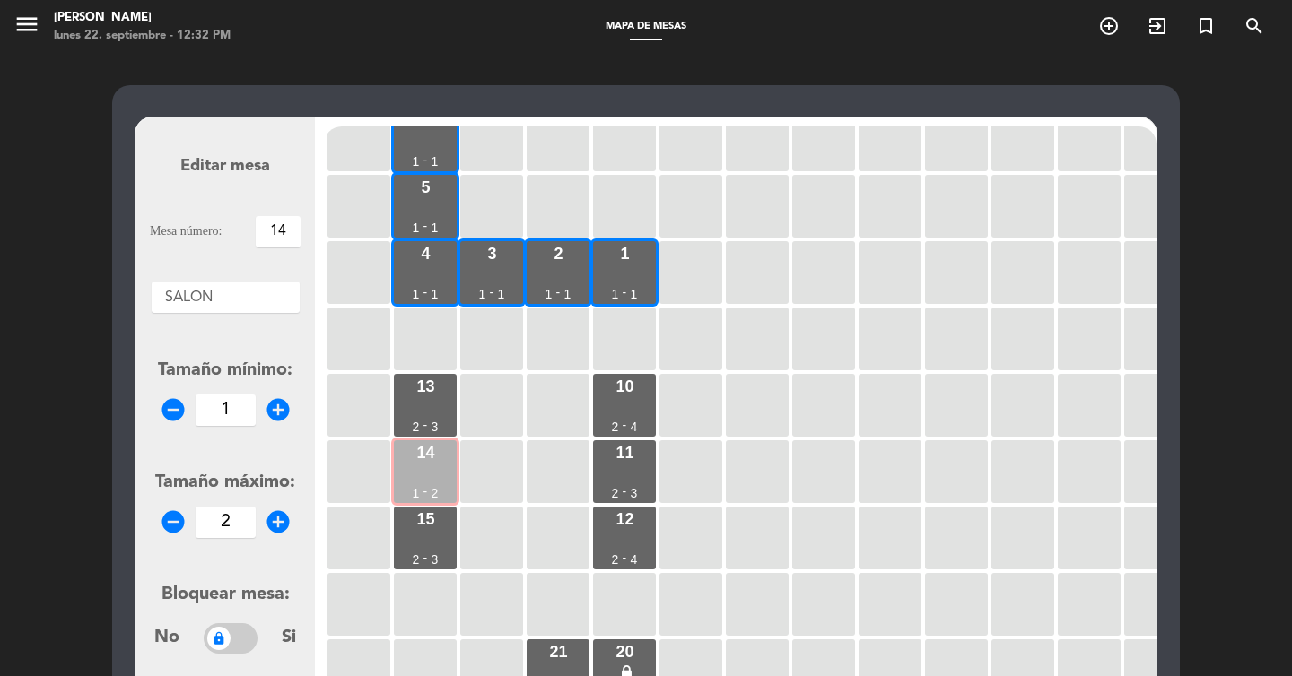
click at [414, 480] on div "14 1 - 2" at bounding box center [425, 472] width 63 height 63
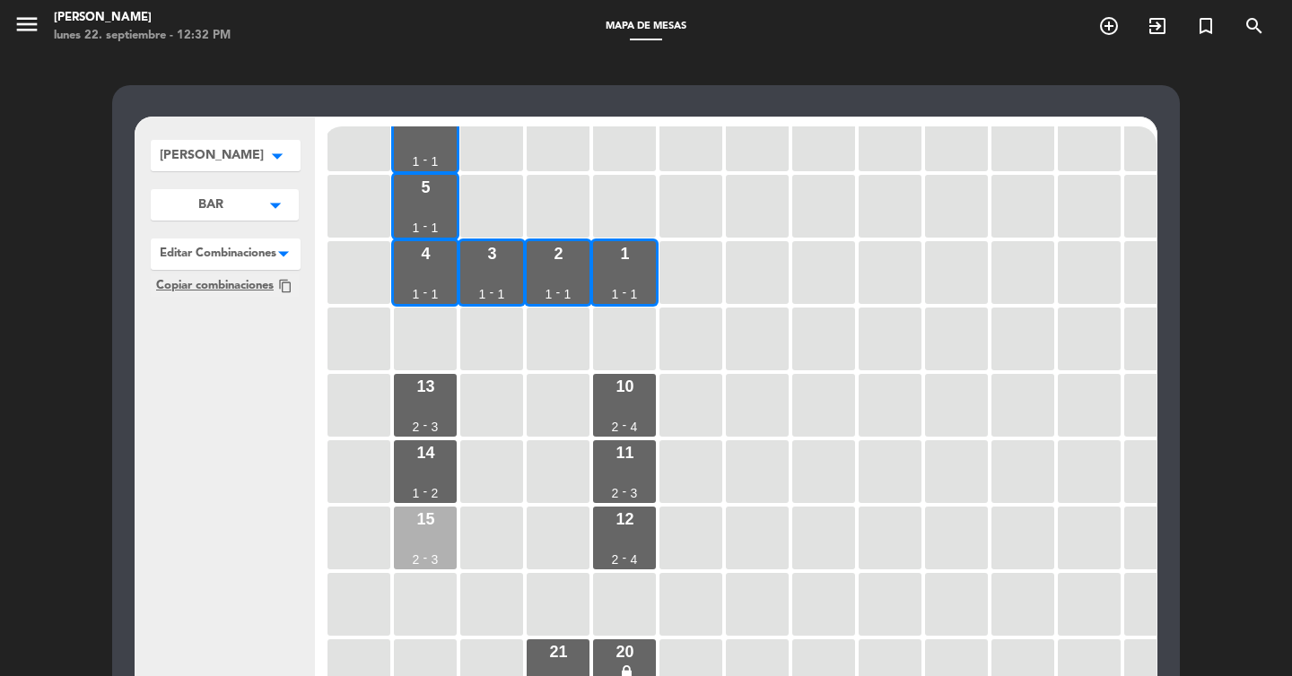
click at [418, 562] on div "2" at bounding box center [416, 560] width 7 height 13
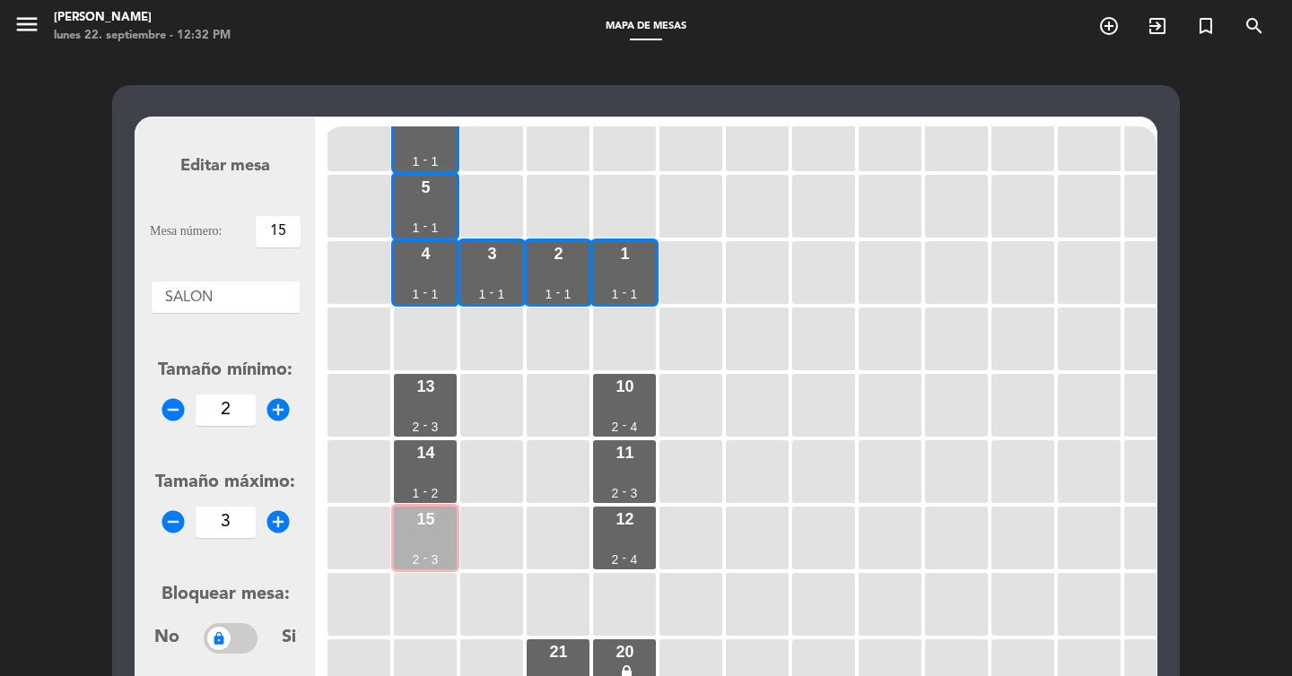
click at [435, 530] on div "15 2 - 3" at bounding box center [425, 538] width 63 height 63
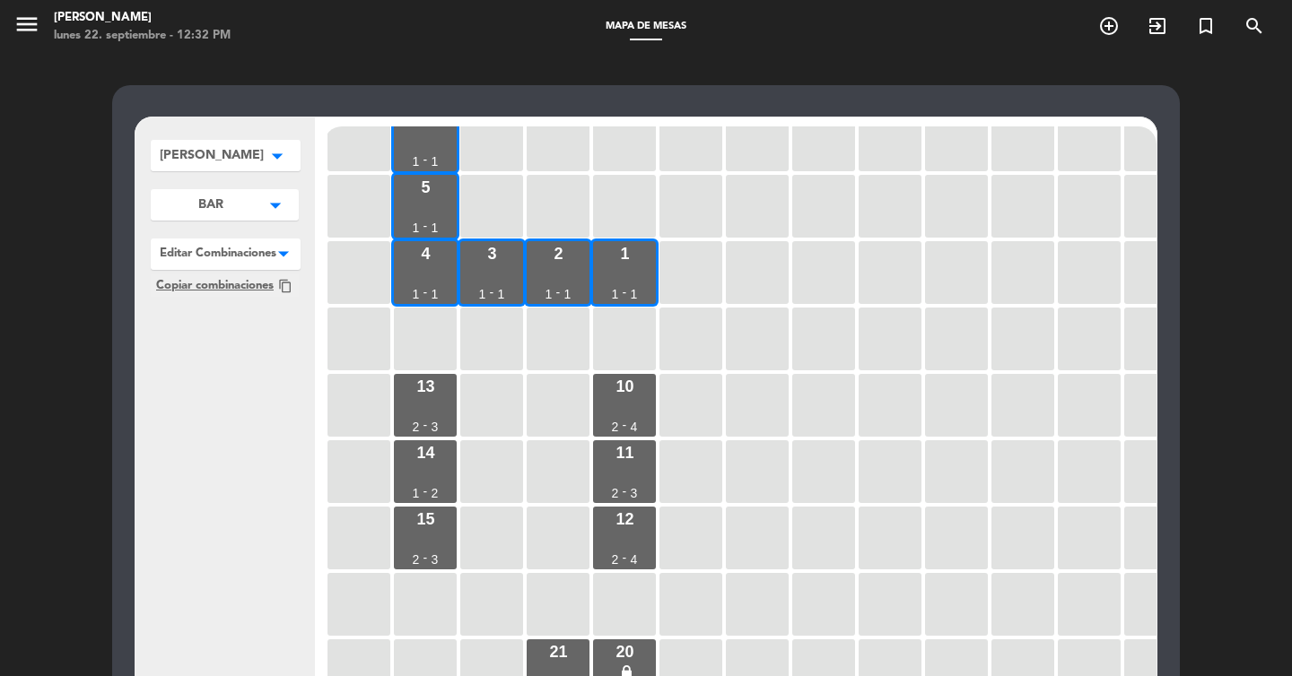
click at [658, 374] on div "6 1 - 1 5 1 - 1 4 1 - 1 3 1 - 1 2 1 - 1 1 1 - 1 13 2 - 3 10 2 - 4 14 1 - 2 11 2…" at bounding box center [740, 467] width 833 height 682
click at [638, 388] on div "10 2 - 4" at bounding box center [624, 405] width 63 height 63
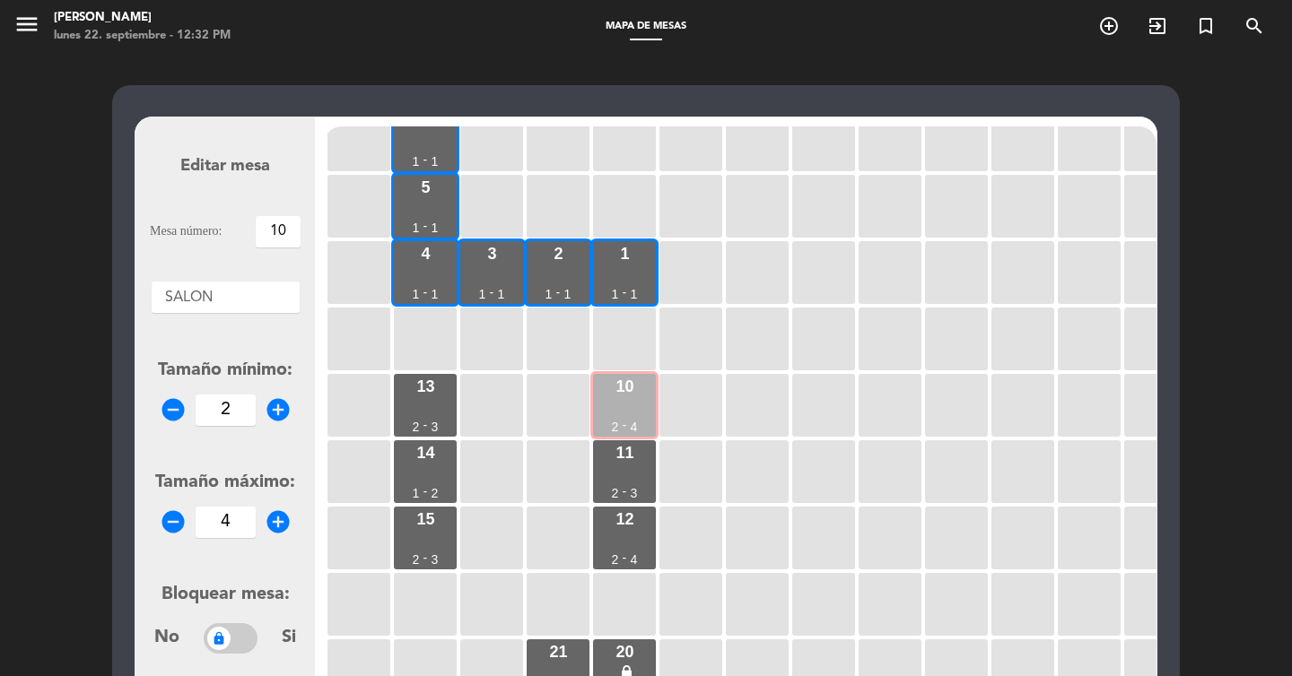
click at [638, 388] on div "10 2 - 4" at bounding box center [624, 405] width 63 height 63
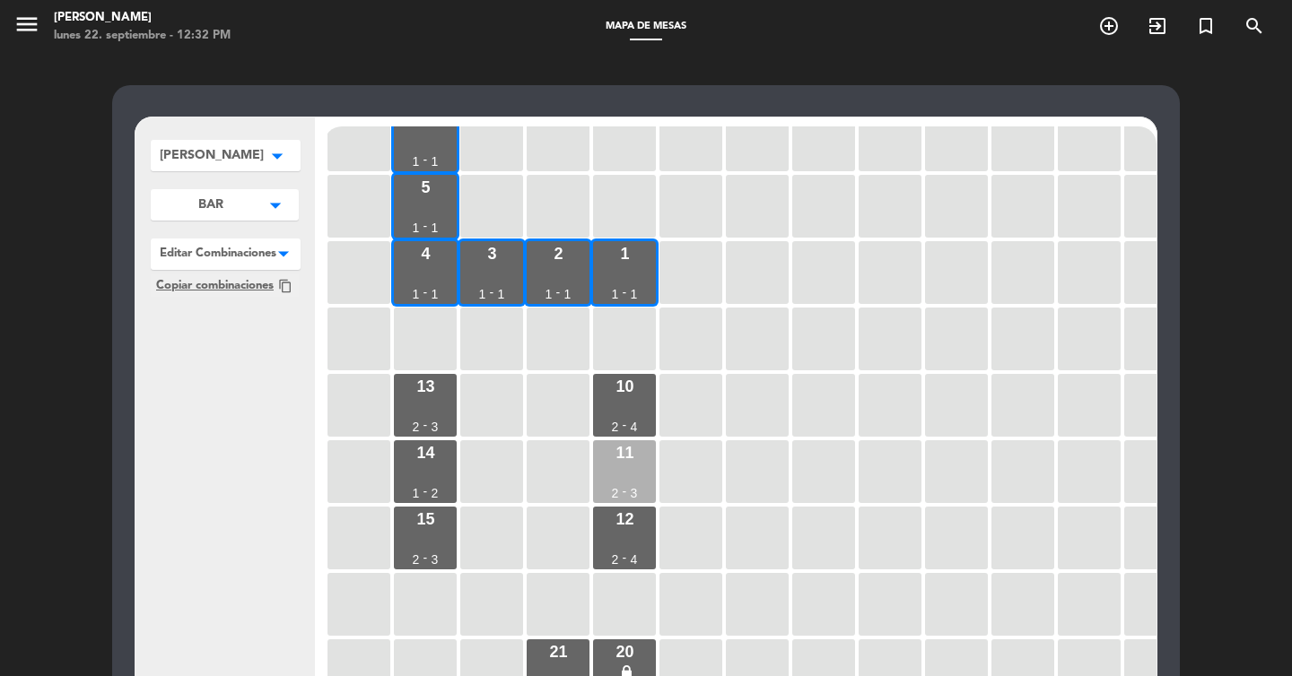
click at [629, 467] on div "11 2 - 3" at bounding box center [624, 472] width 63 height 63
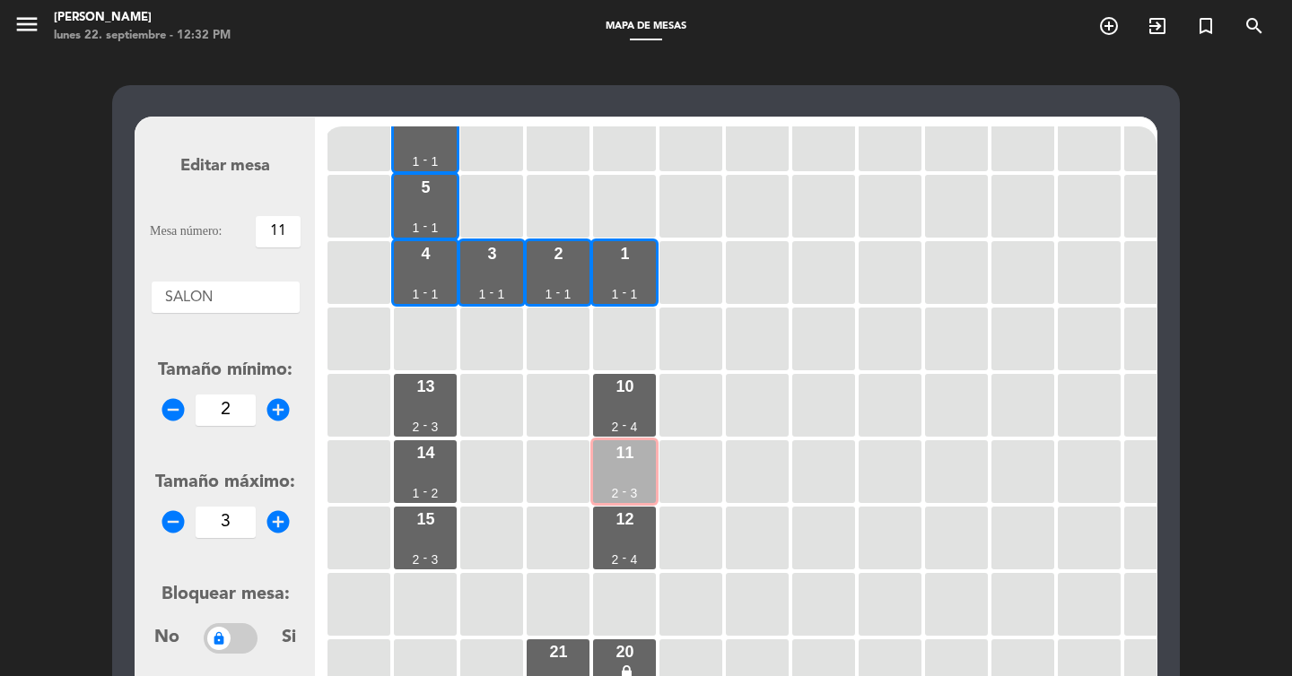
click at [629, 467] on div "11 2 - 3" at bounding box center [624, 472] width 63 height 63
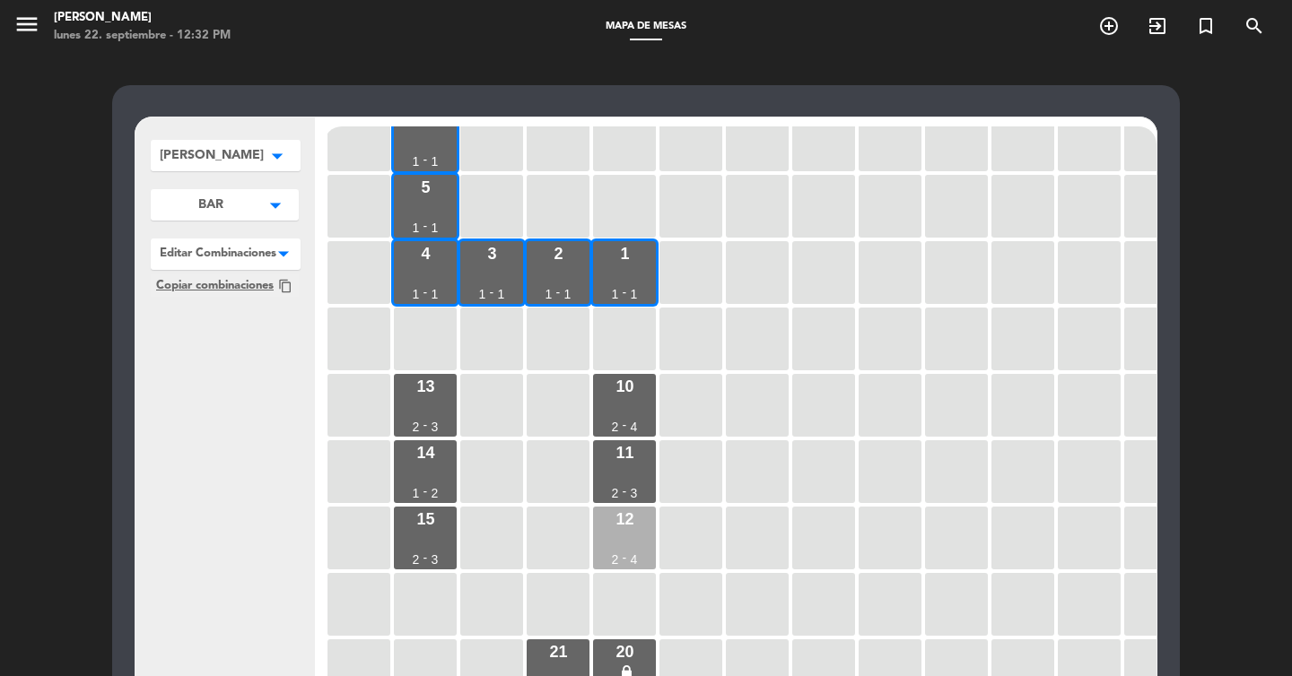
click at [621, 536] on div "12 2 - 4" at bounding box center [624, 538] width 63 height 63
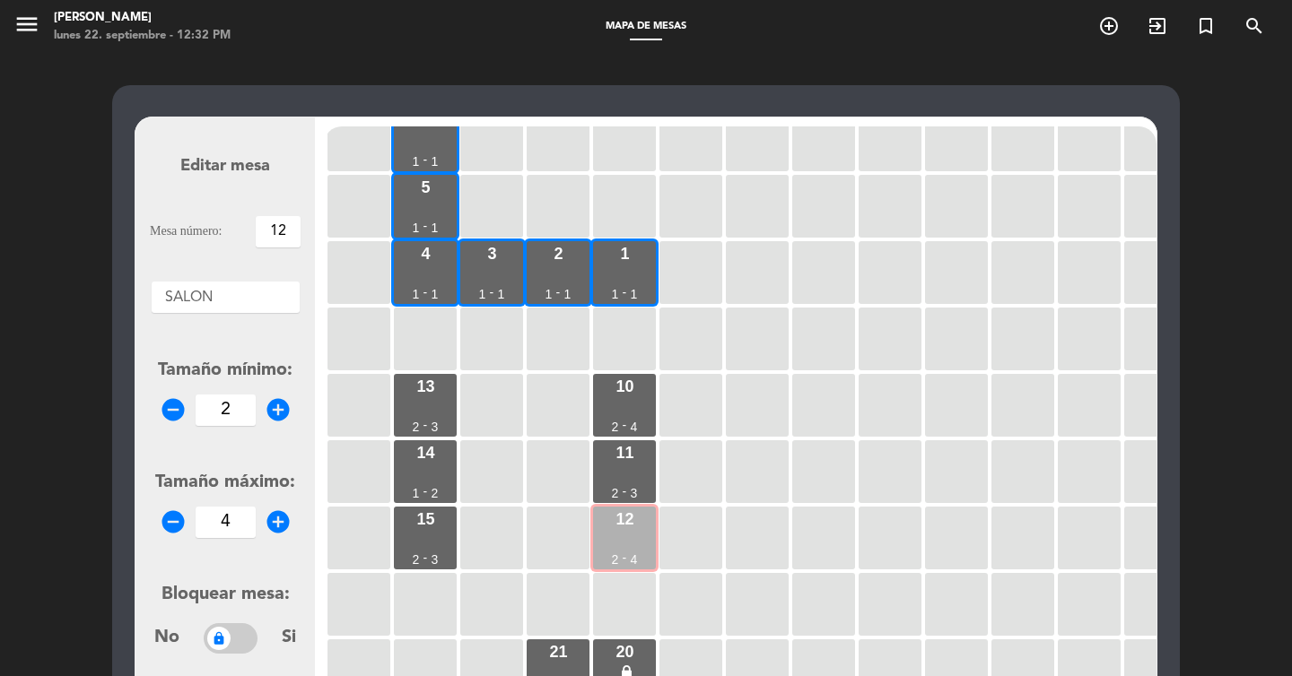
click at [621, 536] on div "12 2 - 4" at bounding box center [624, 538] width 63 height 63
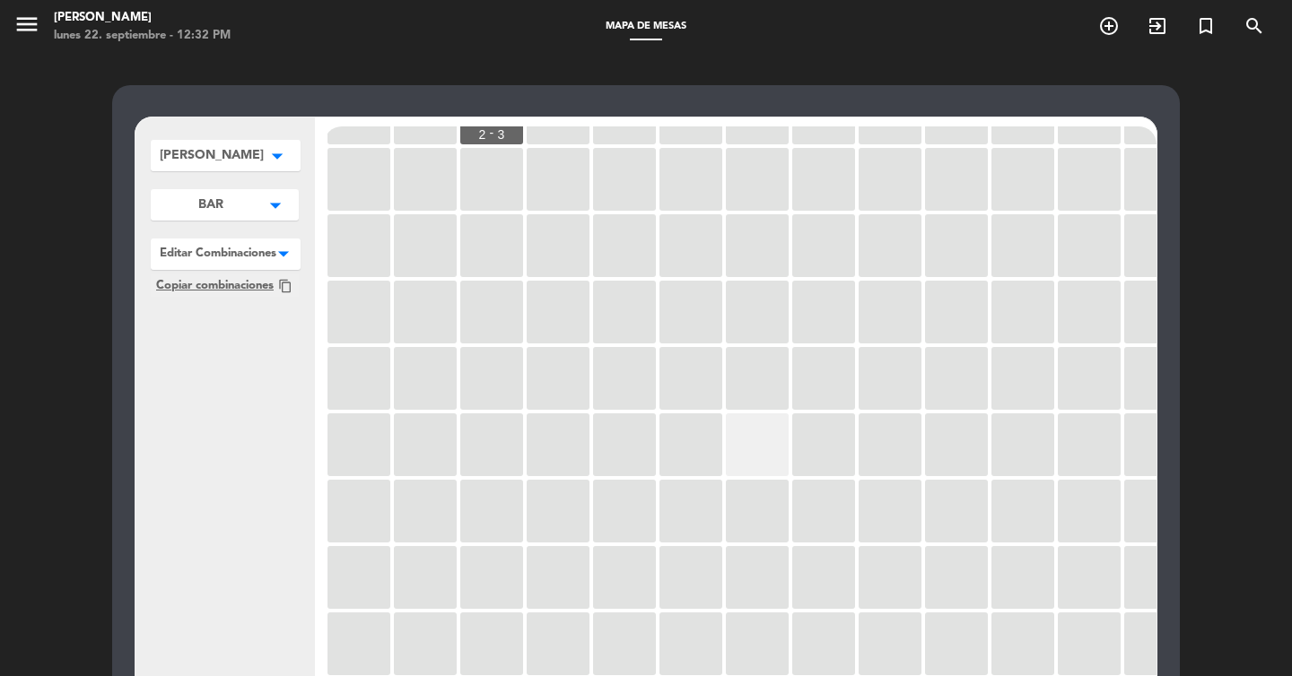
scroll to position [0, 0]
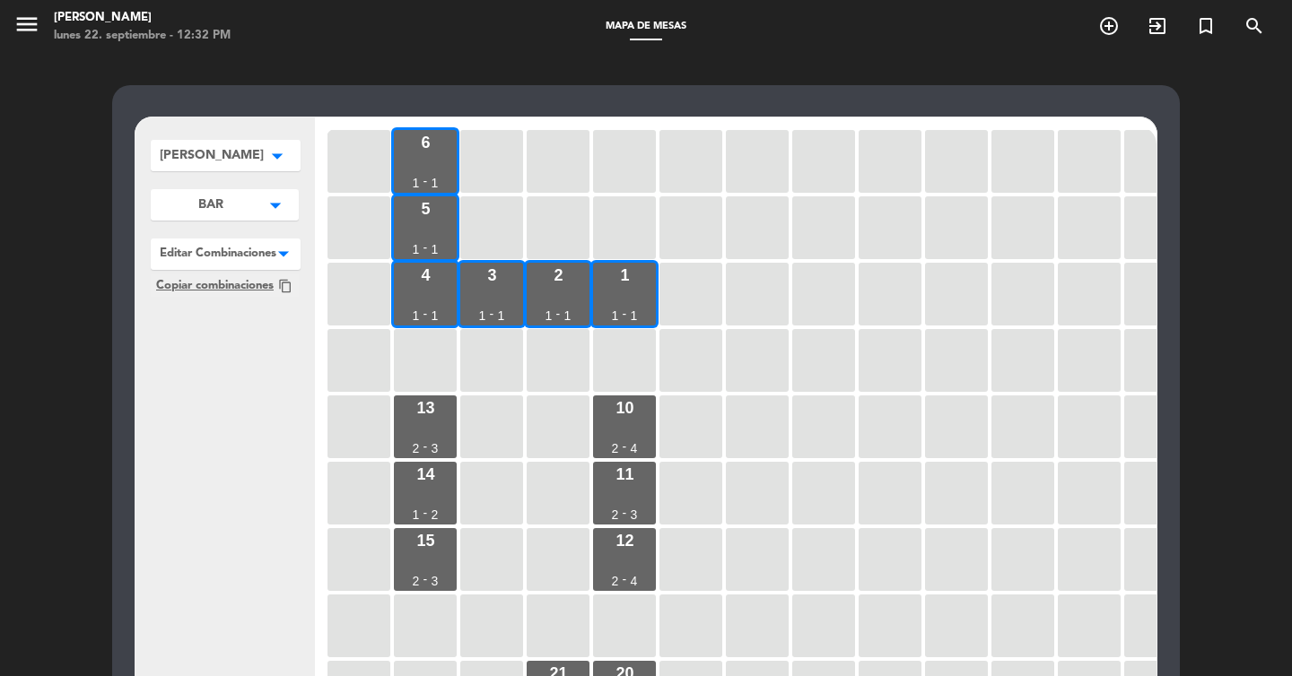
click at [1213, 297] on div "[PERSON_NAME] [PERSON_NAME] edit renombrar borrar Agregar BAR arrow_drop_down B…" at bounding box center [646, 546] width 1292 height 984
click at [27, 25] on icon "menu" at bounding box center [26, 24] width 27 height 27
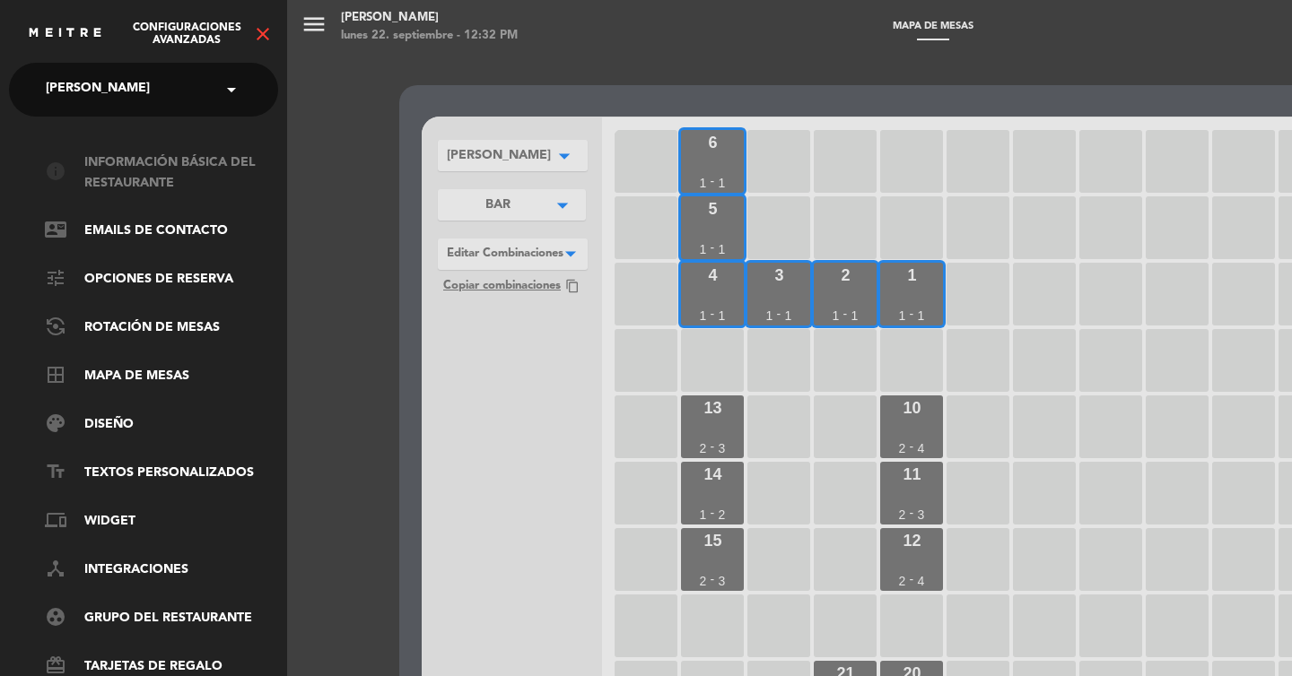
click at [108, 166] on link "info Información básica del restaurante" at bounding box center [161, 173] width 233 height 41
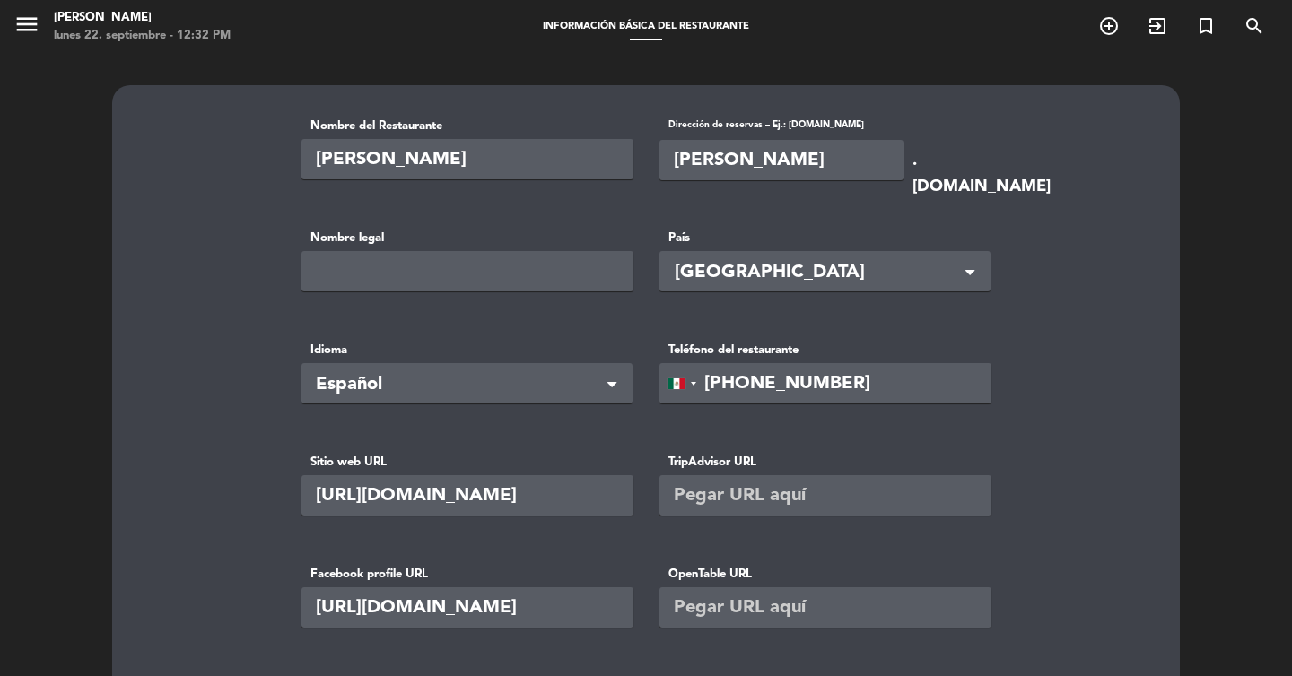
click at [82, 29] on div "lunes 22. septiembre - 12:32 PM" at bounding box center [142, 36] width 177 height 18
click at [82, 18] on div "[PERSON_NAME]" at bounding box center [142, 18] width 177 height 18
